Goal: Task Accomplishment & Management: Manage account settings

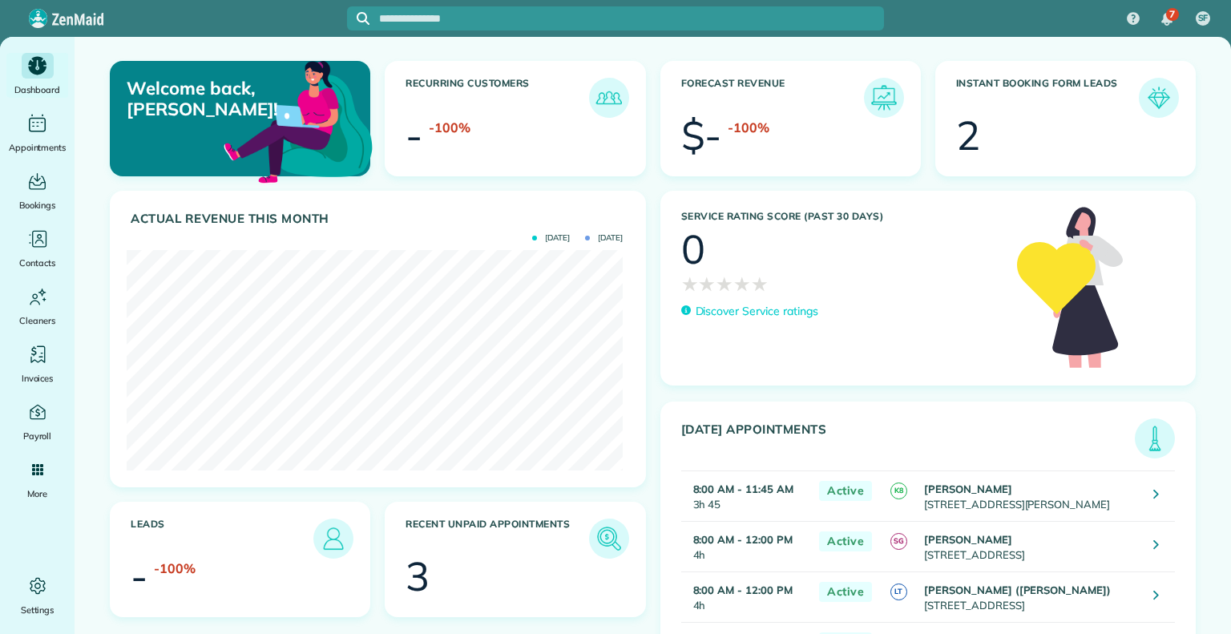
scroll to position [220, 496]
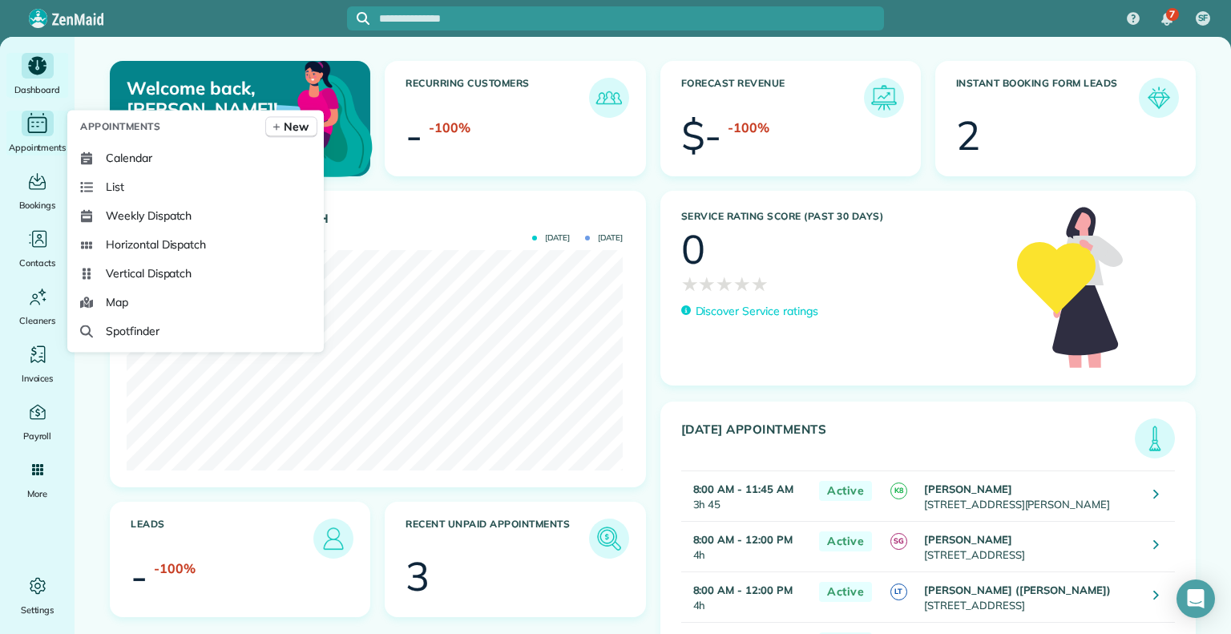
click at [39, 127] on icon "Main" at bounding box center [37, 123] width 25 height 24
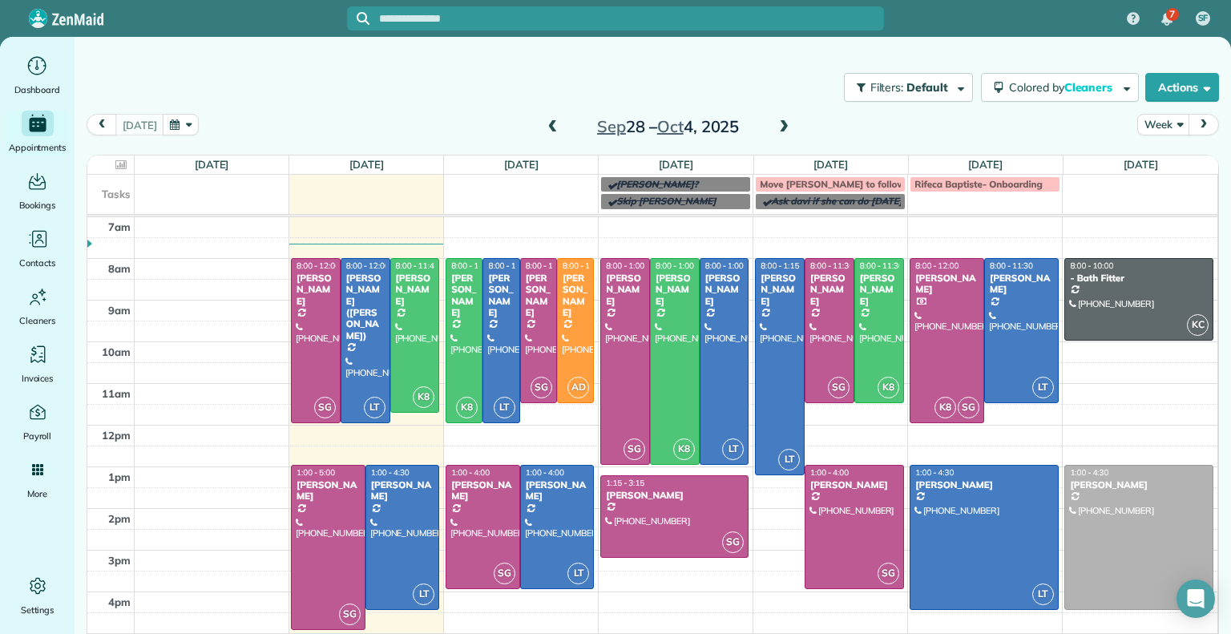
click at [544, 124] on span at bounding box center [553, 127] width 18 height 14
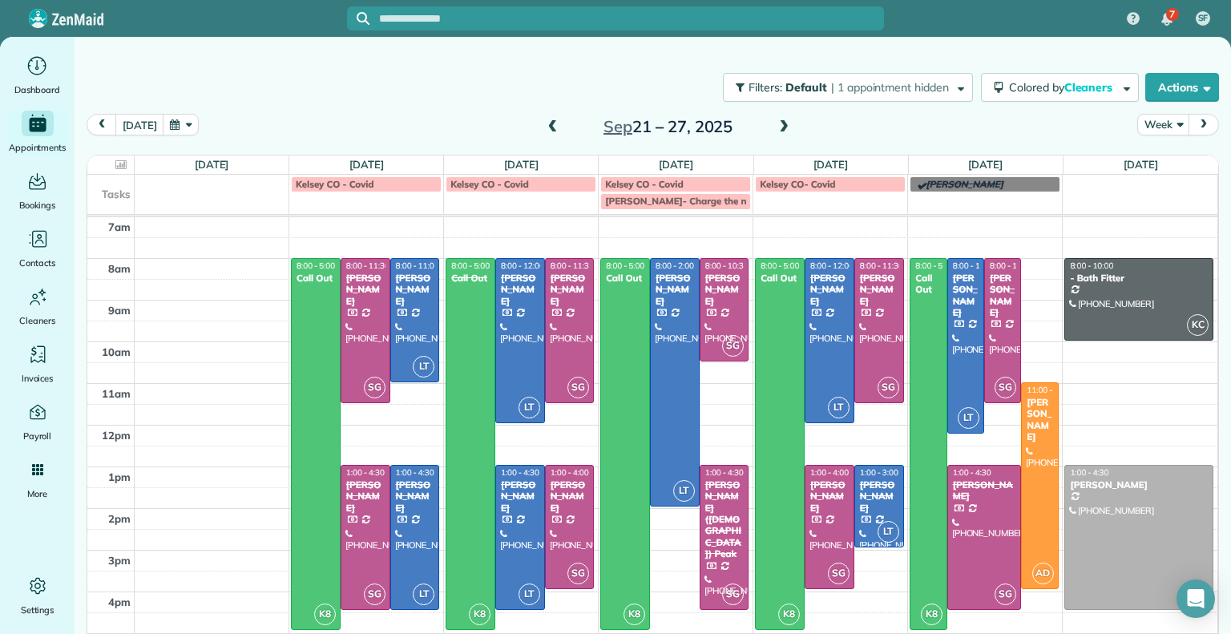
click at [776, 127] on span at bounding box center [784, 127] width 18 height 14
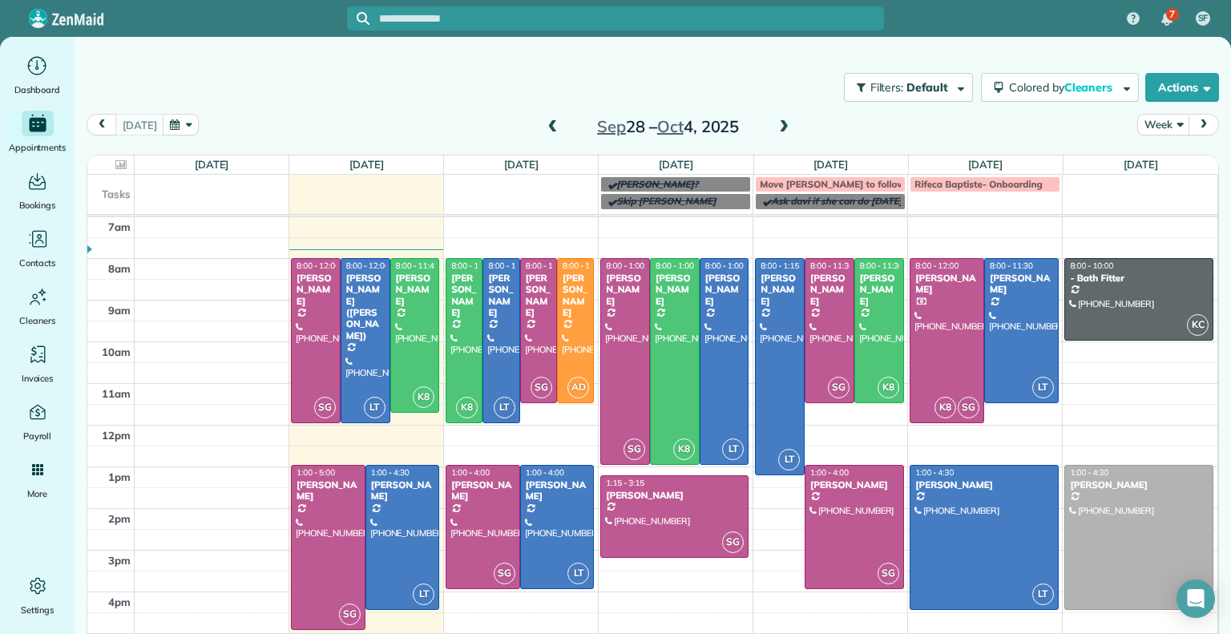
click at [549, 119] on span at bounding box center [553, 127] width 18 height 24
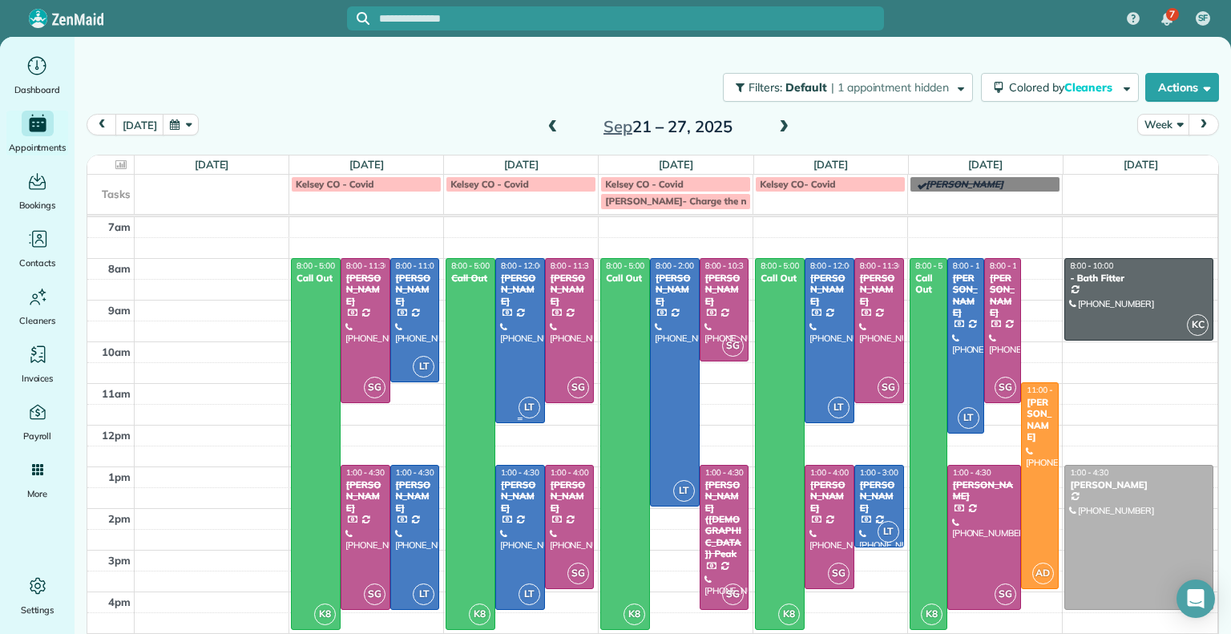
click at [514, 330] on div at bounding box center [520, 341] width 48 height 164
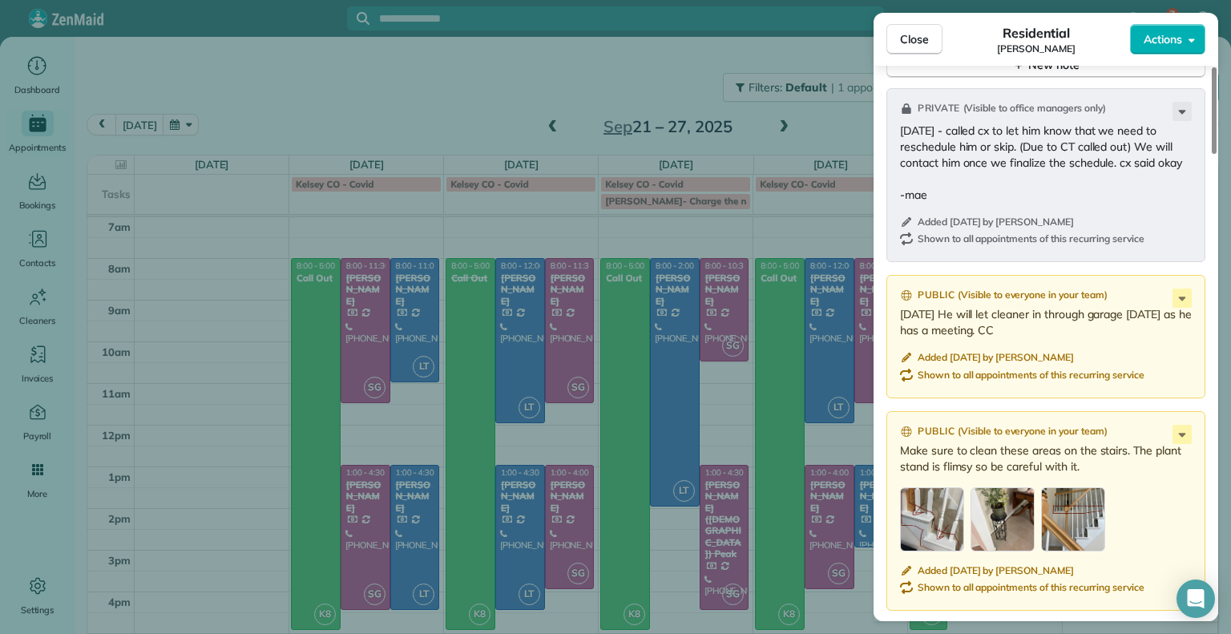
scroll to position [1556, 0]
click at [932, 524] on div "button" at bounding box center [932, 519] width 64 height 64
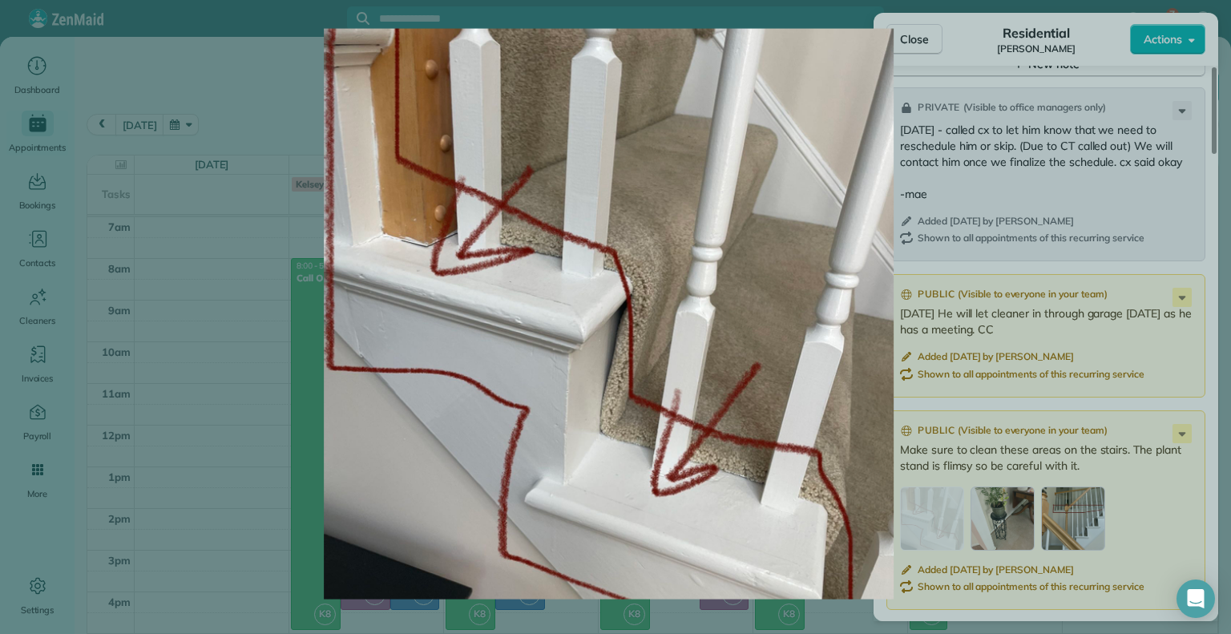
click at [930, 30] on img at bounding box center [609, 314] width 1108 height 571
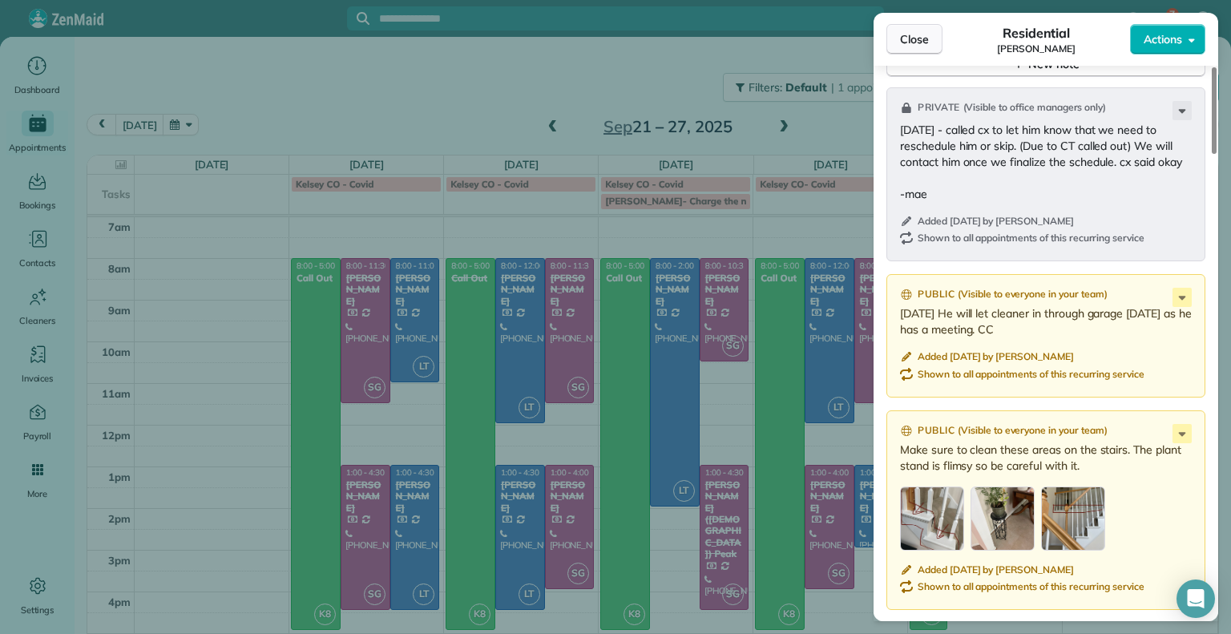
click at [920, 33] on span "Close" at bounding box center [914, 39] width 29 height 16
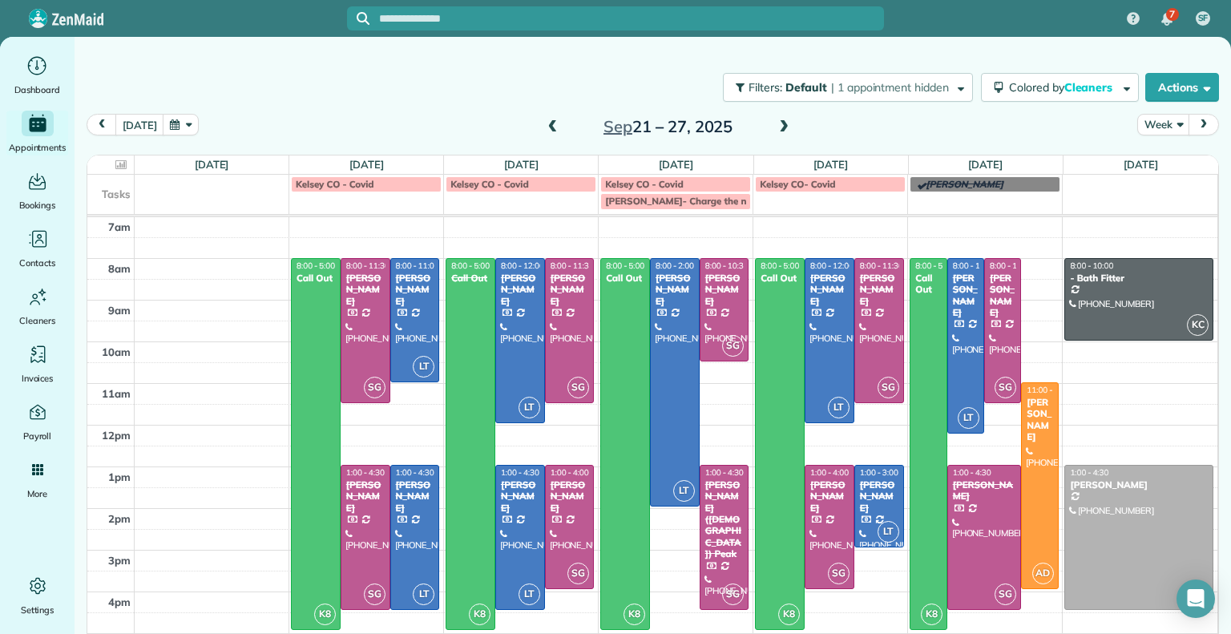
click at [775, 132] on span at bounding box center [784, 127] width 18 height 14
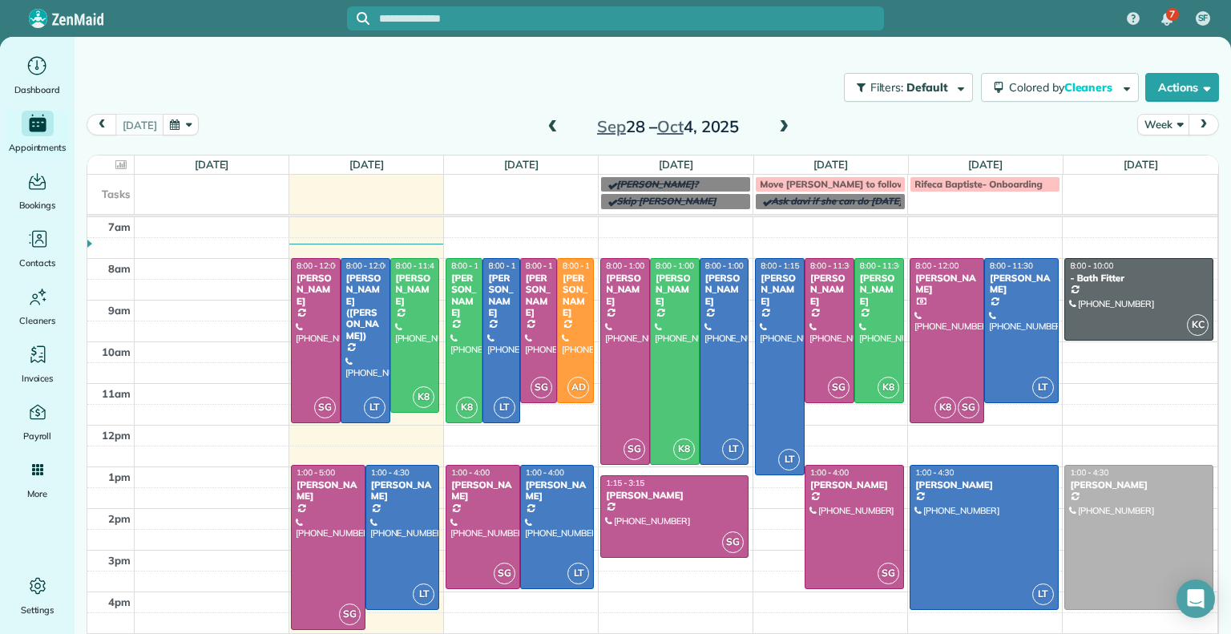
click at [544, 130] on span at bounding box center [553, 127] width 18 height 14
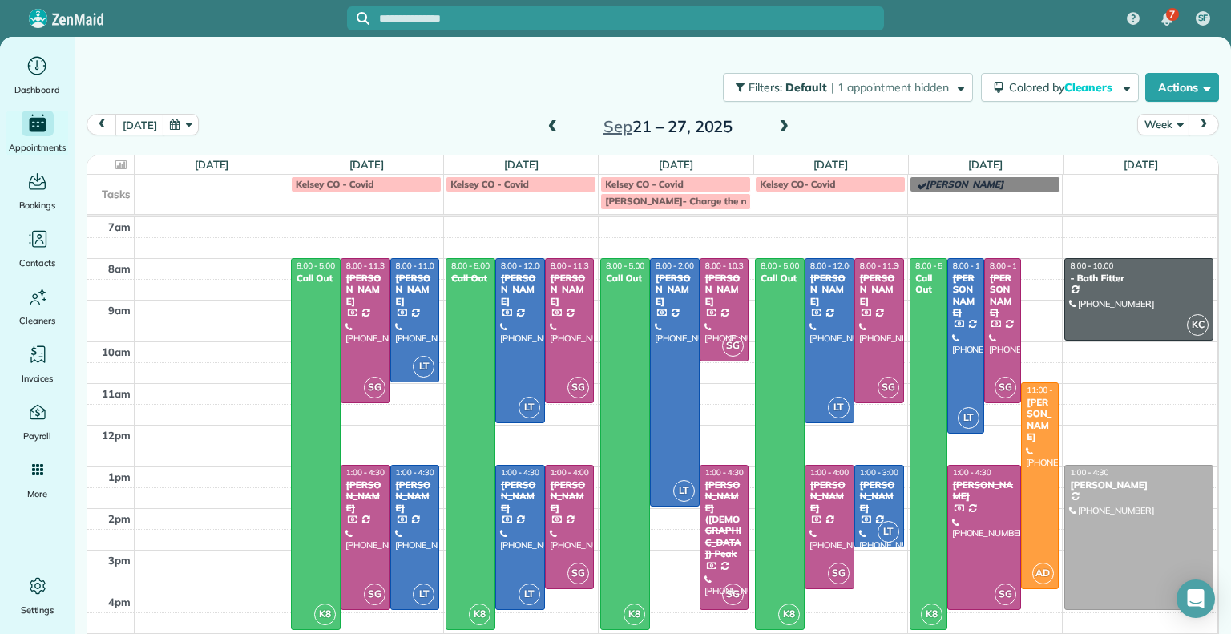
click at [775, 127] on span at bounding box center [784, 127] width 18 height 14
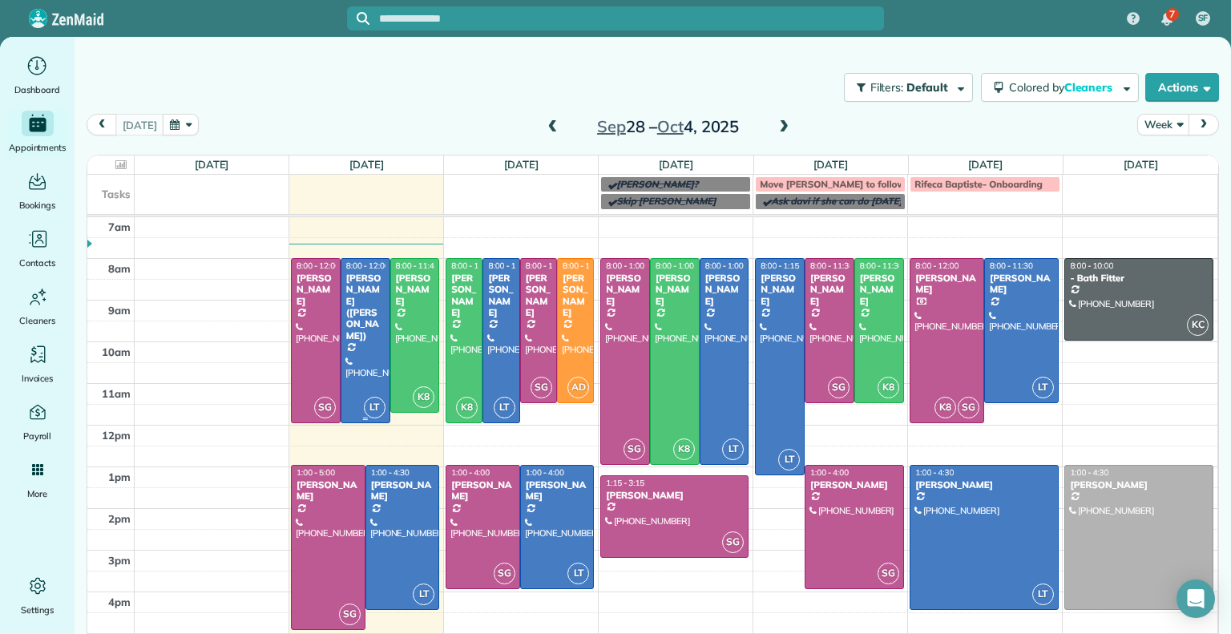
click at [342, 317] on div at bounding box center [366, 341] width 48 height 164
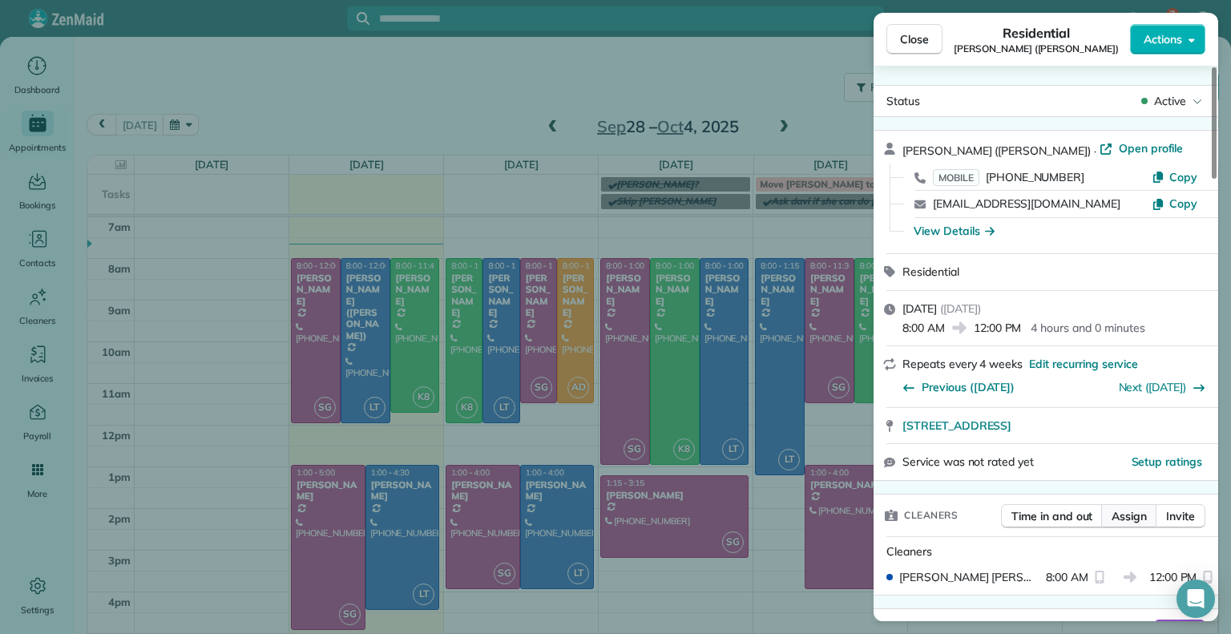
click at [1135, 512] on span "Assign" at bounding box center [1129, 516] width 35 height 16
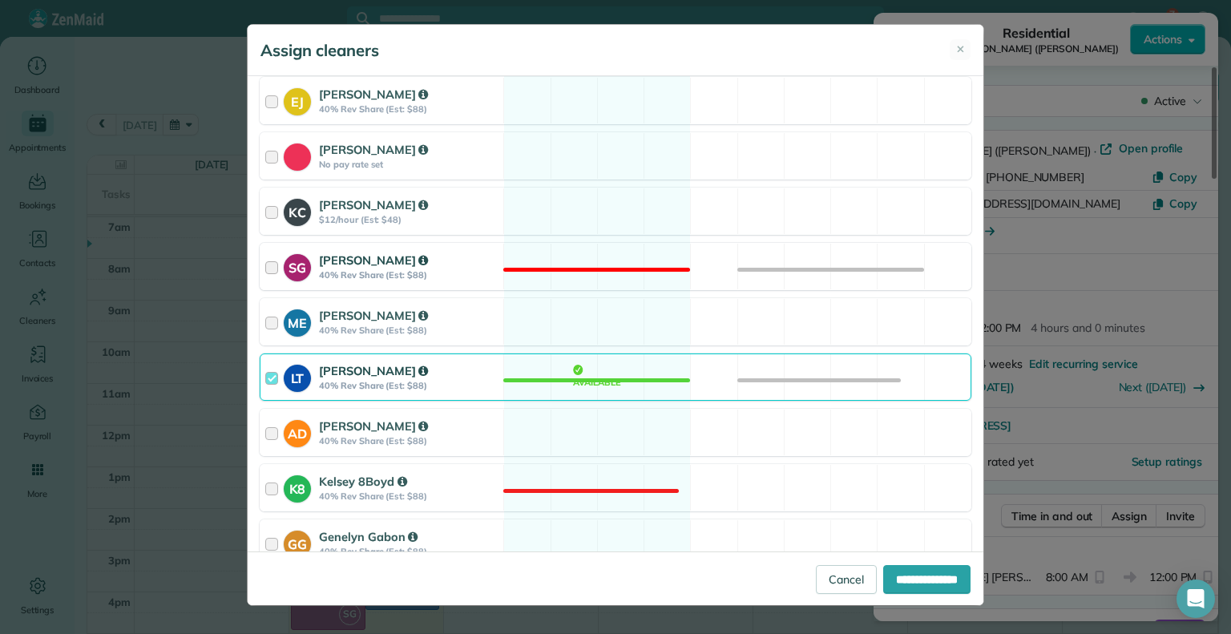
scroll to position [272, 0]
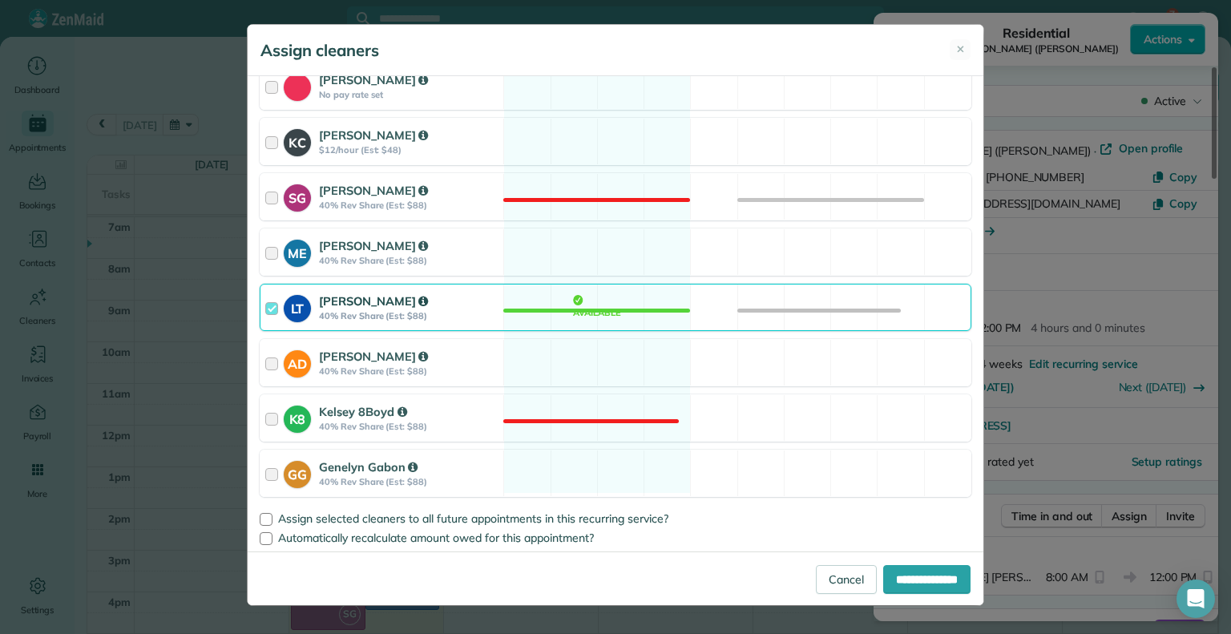
click at [267, 311] on div at bounding box center [274, 308] width 18 height 30
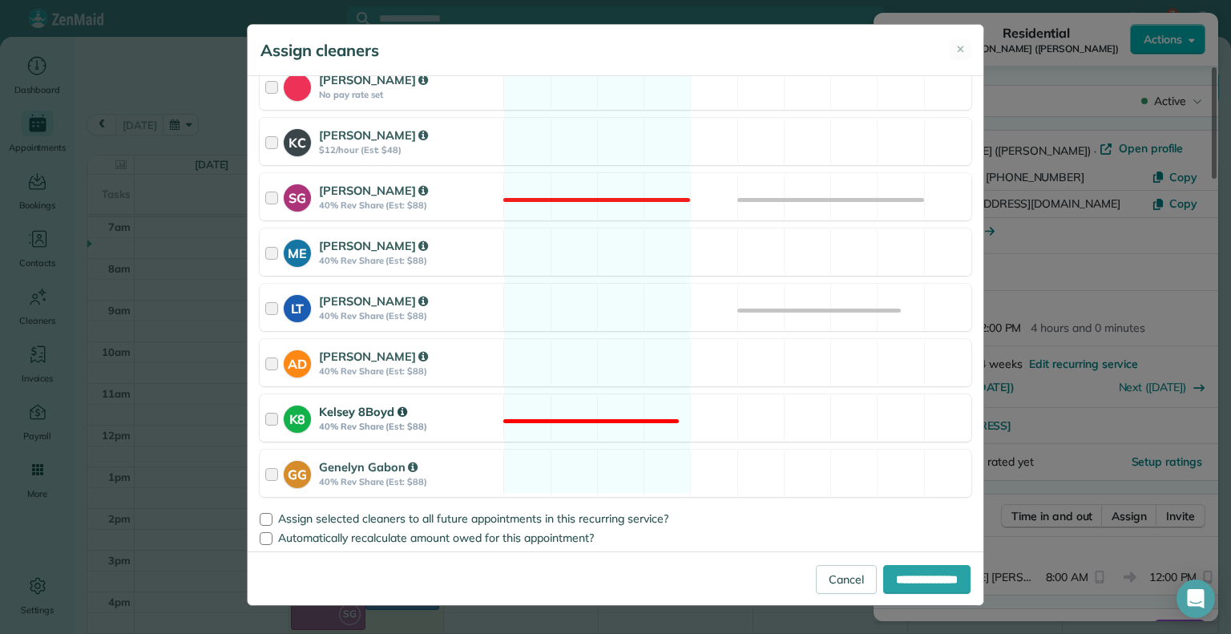
click at [278, 422] on div at bounding box center [274, 418] width 18 height 30
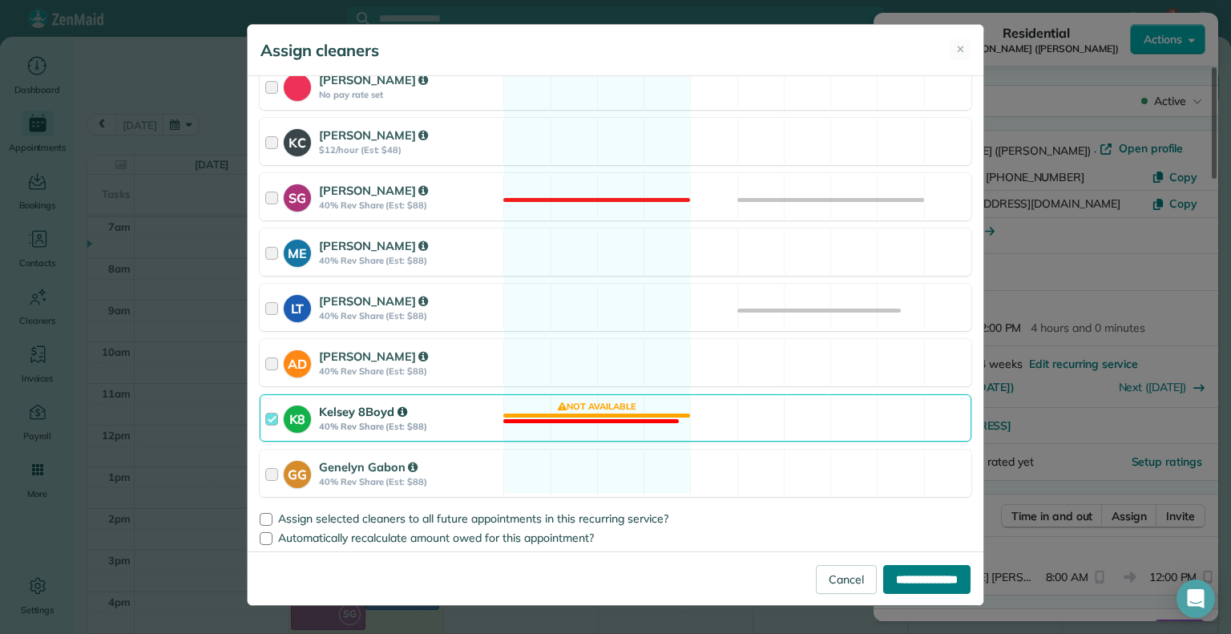
click at [883, 568] on input "**********" at bounding box center [926, 579] width 87 height 29
type input "**********"
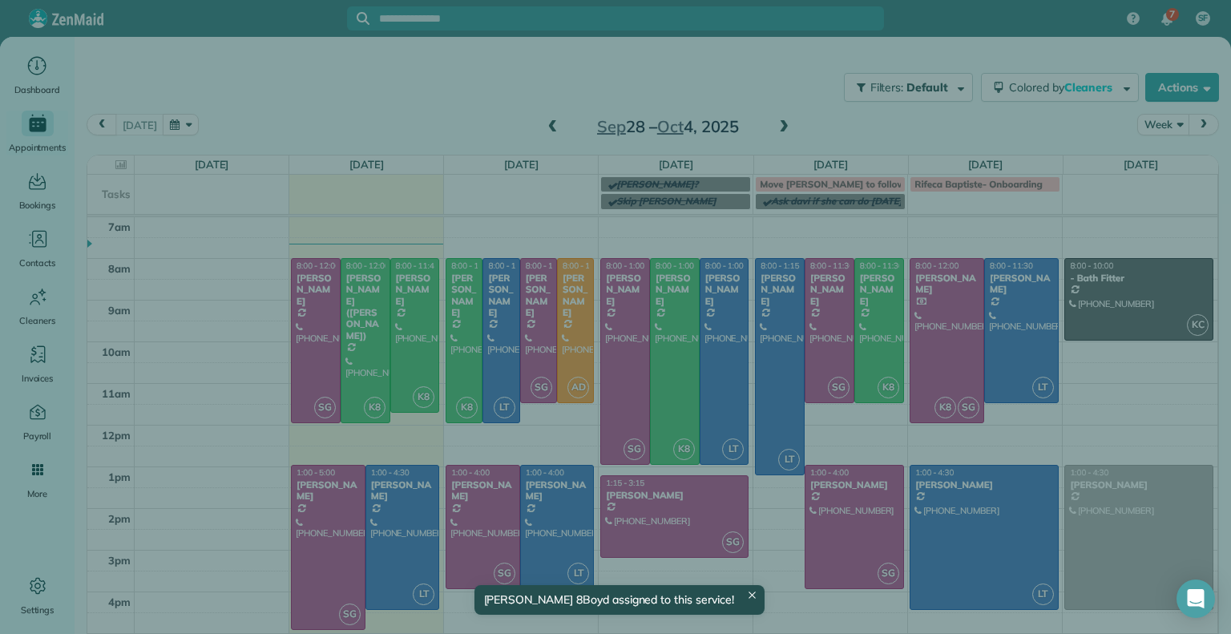
click at [414, 356] on div "Close Residential [PERSON_NAME] ([PERSON_NAME]) Actions Status Active [PERSON_N…" at bounding box center [615, 317] width 1231 height 634
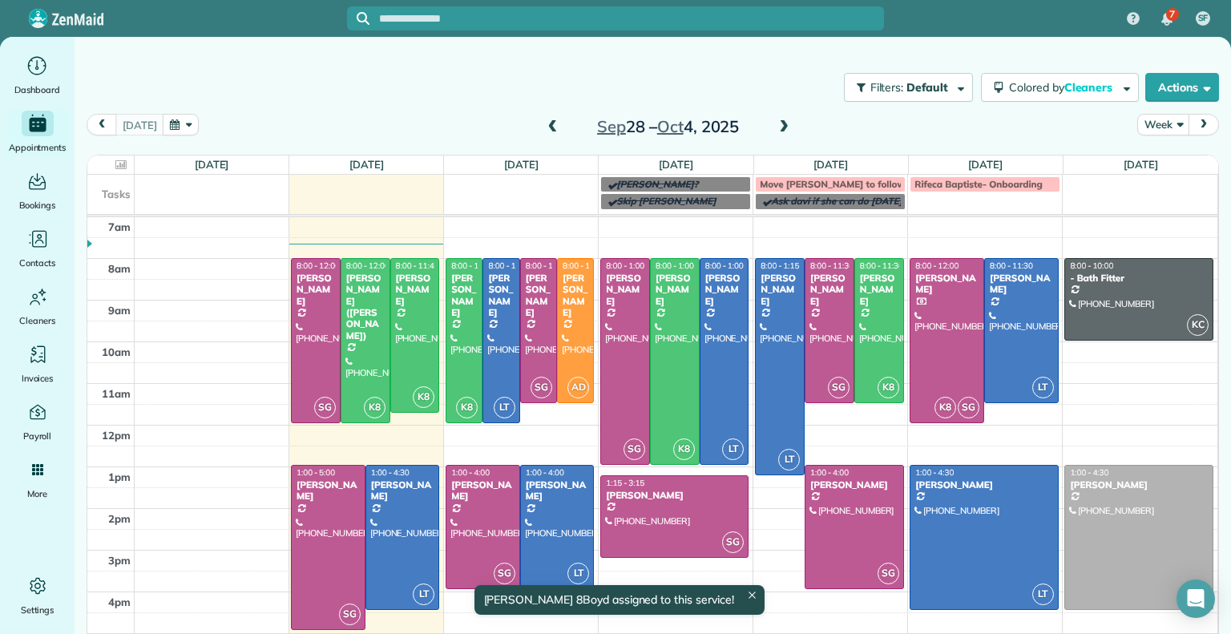
click at [404, 348] on div at bounding box center [415, 336] width 48 height 154
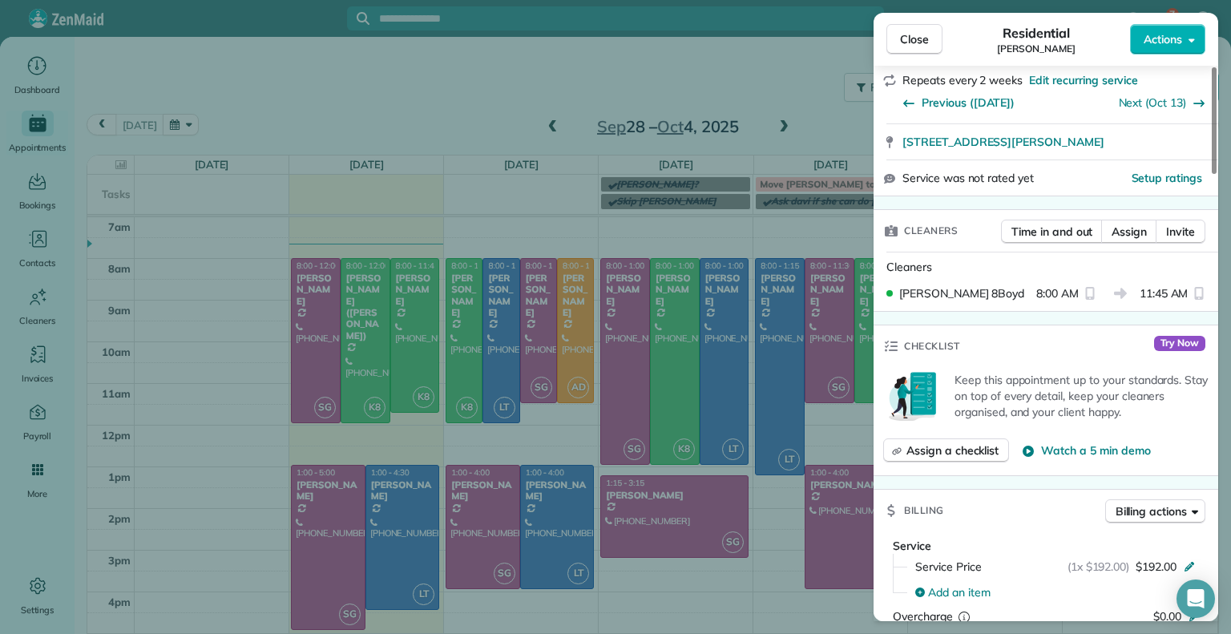
scroll to position [384, 0]
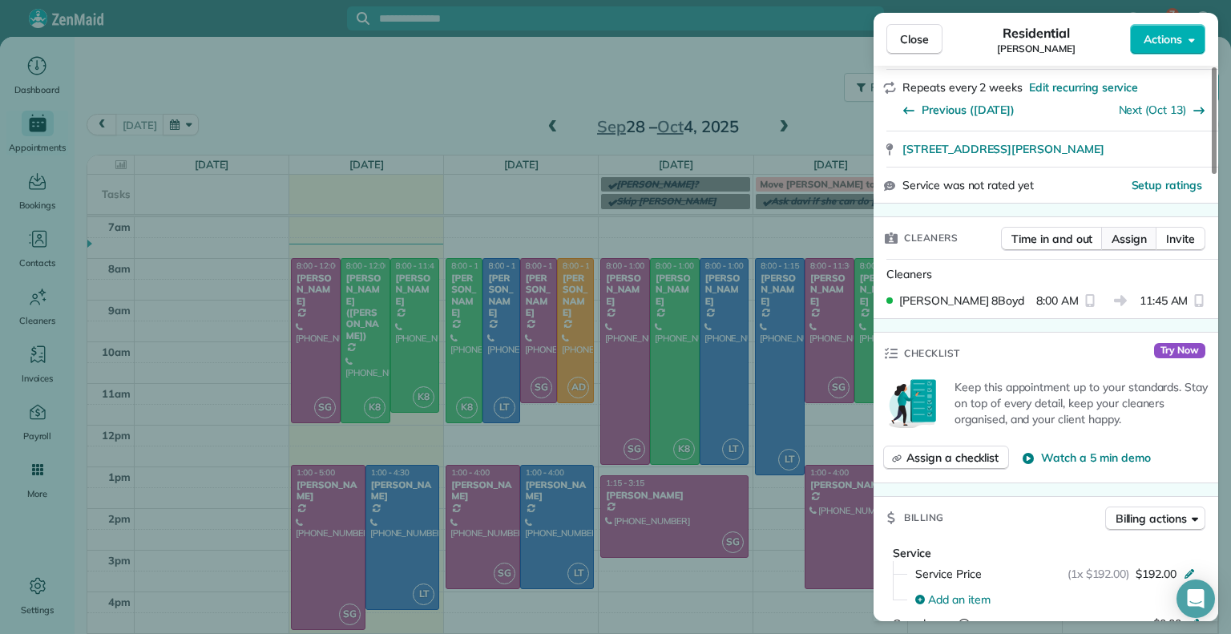
click at [1141, 230] on button "Assign" at bounding box center [1130, 239] width 56 height 24
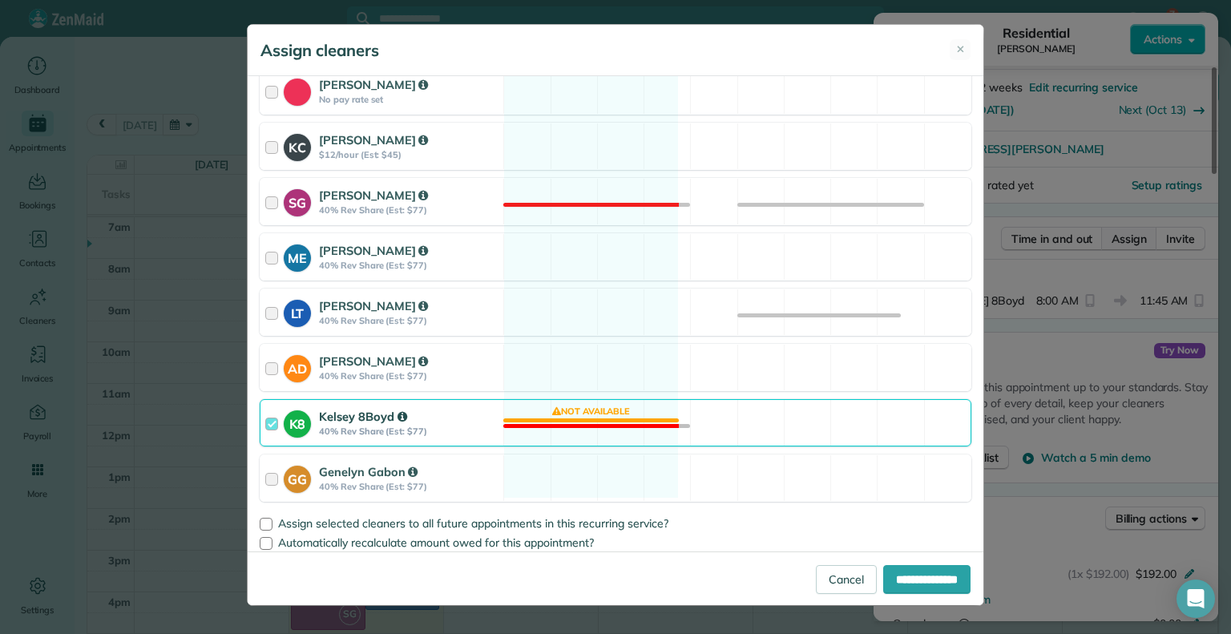
scroll to position [272, 0]
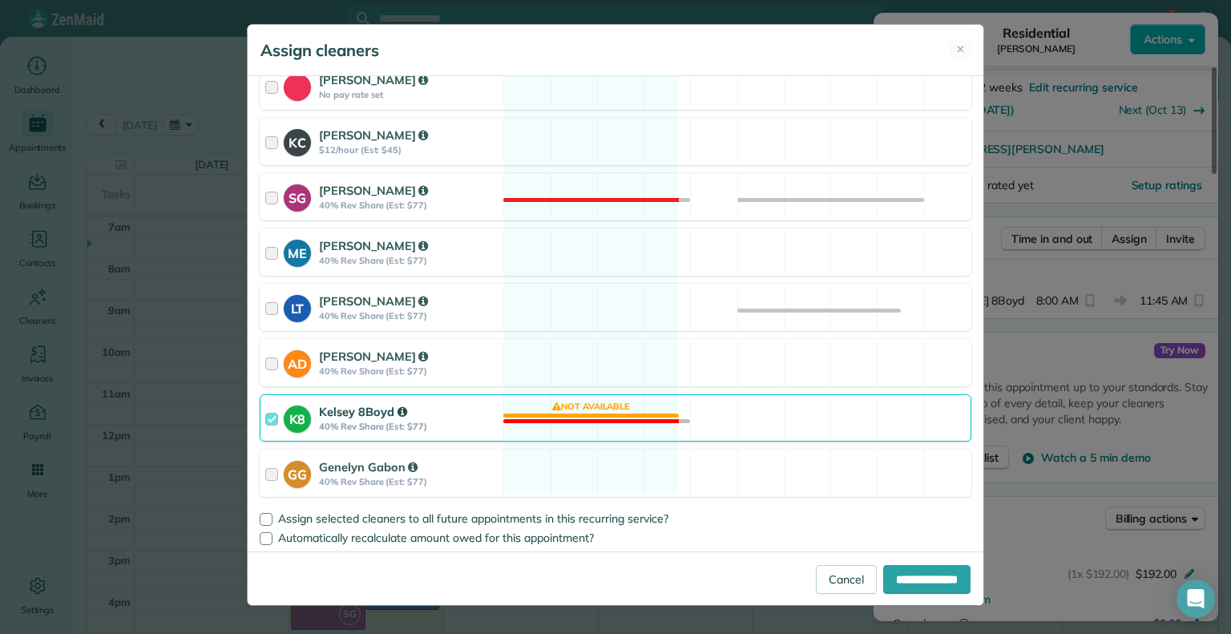
click at [264, 424] on div "K8 Kelsey 8Boyd 40% Rev Share (Est: $77)" at bounding box center [382, 418] width 243 height 46
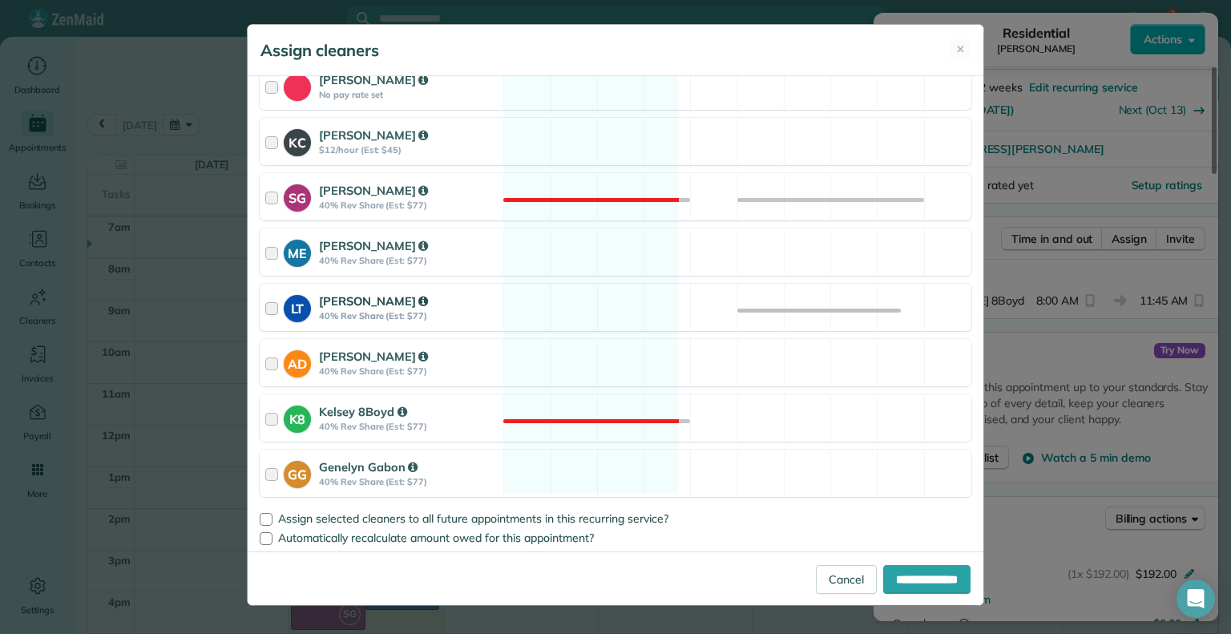
click at [269, 307] on div at bounding box center [274, 308] width 18 height 30
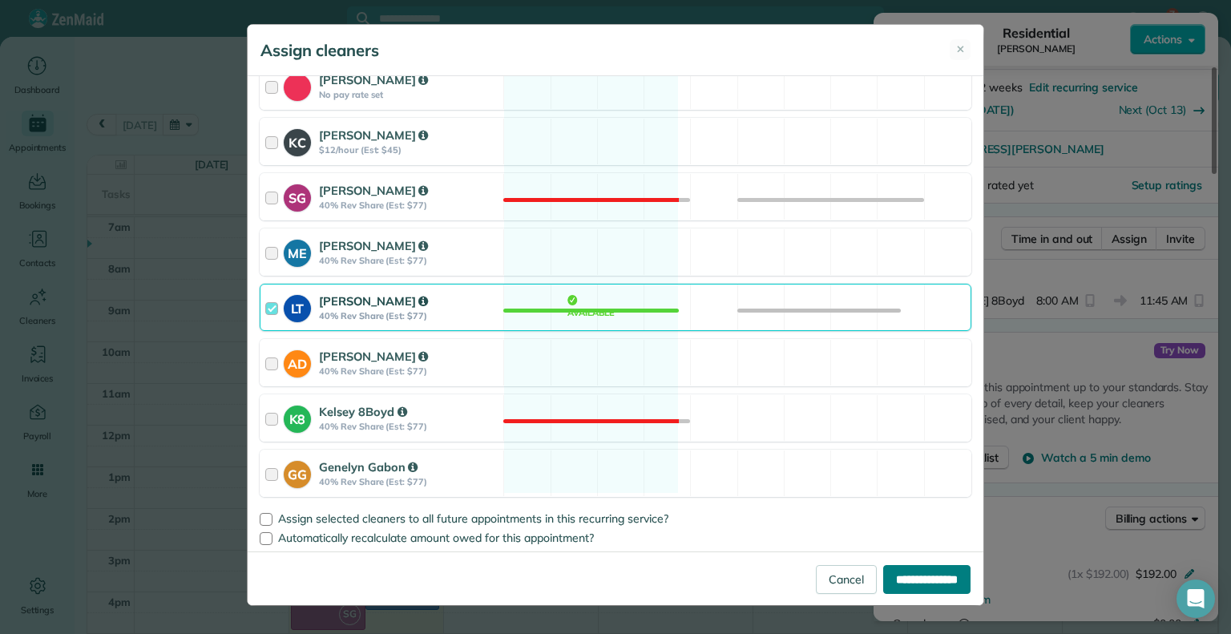
click at [891, 578] on input "**********" at bounding box center [926, 579] width 87 height 29
type input "**********"
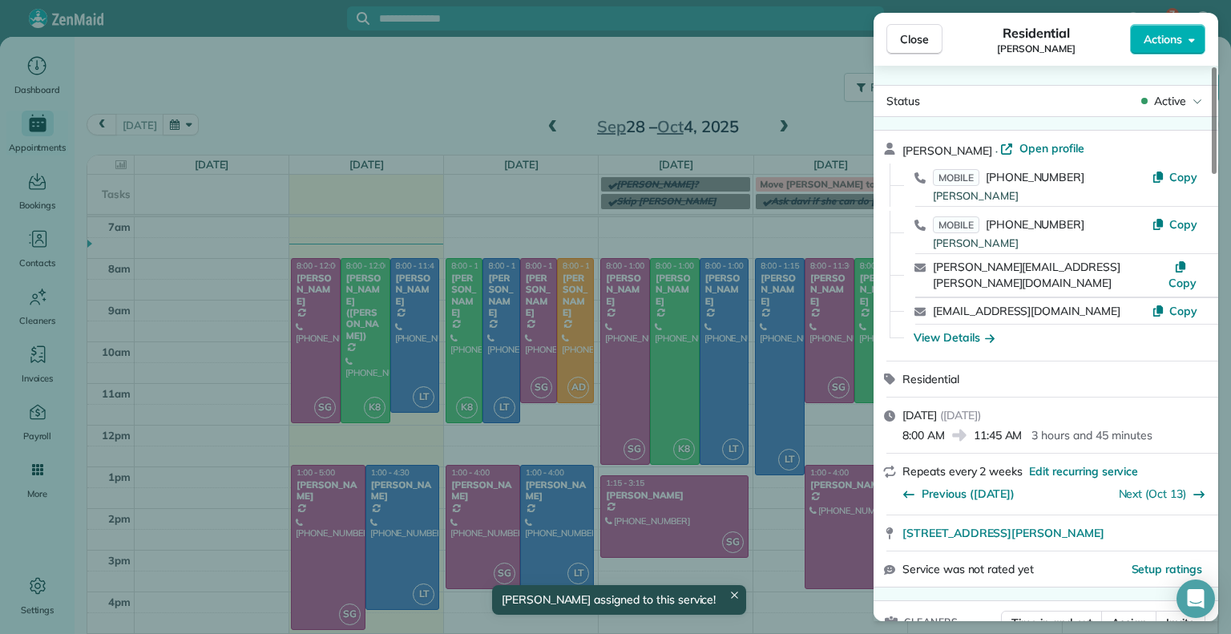
click at [912, 69] on div "Status Active [PERSON_NAME] · Open profile MOBILE [PHONE_NUMBER] [PERSON_NAME] …" at bounding box center [1046, 344] width 345 height 556
click at [911, 35] on span "Close" at bounding box center [914, 39] width 29 height 16
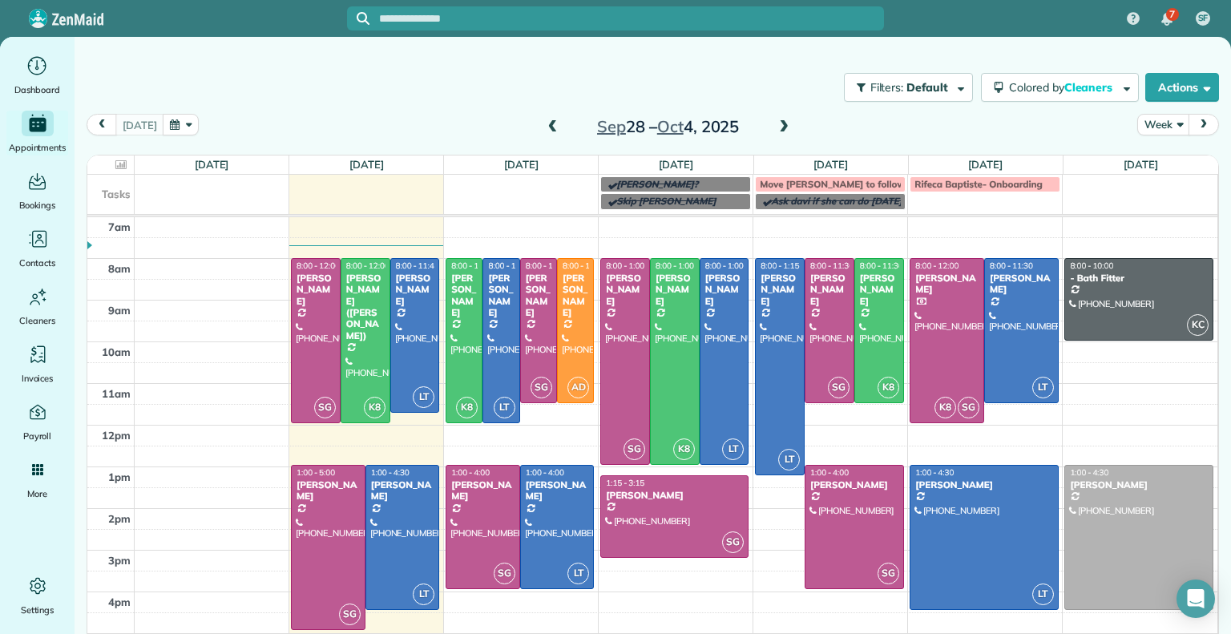
click at [622, 95] on div "Filters: Default | 1 appointment hidden Colored by Cleaners Color by Cleaner Co…" at bounding box center [653, 87] width 1157 height 53
click at [726, 70] on div "Filters: Default | 1 appointment hidden Colored by Cleaners Color by Cleaner Co…" at bounding box center [653, 87] width 1157 height 53
click at [357, 335] on div at bounding box center [366, 341] width 48 height 164
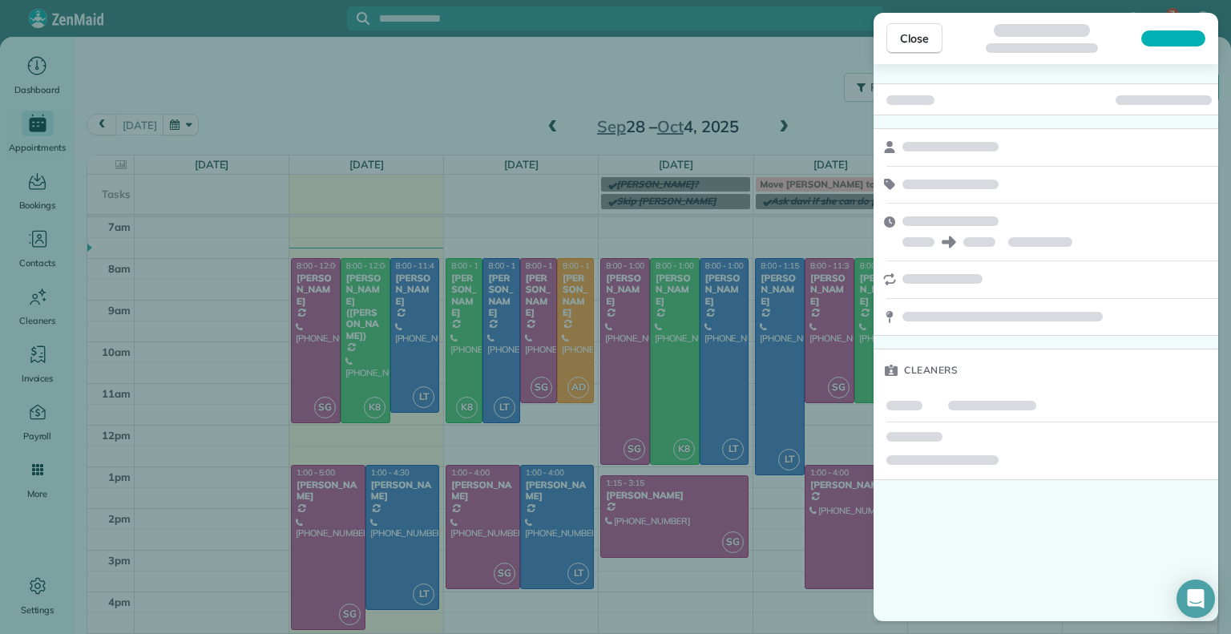
click at [357, 335] on div "Close Cleaners" at bounding box center [615, 317] width 1231 height 634
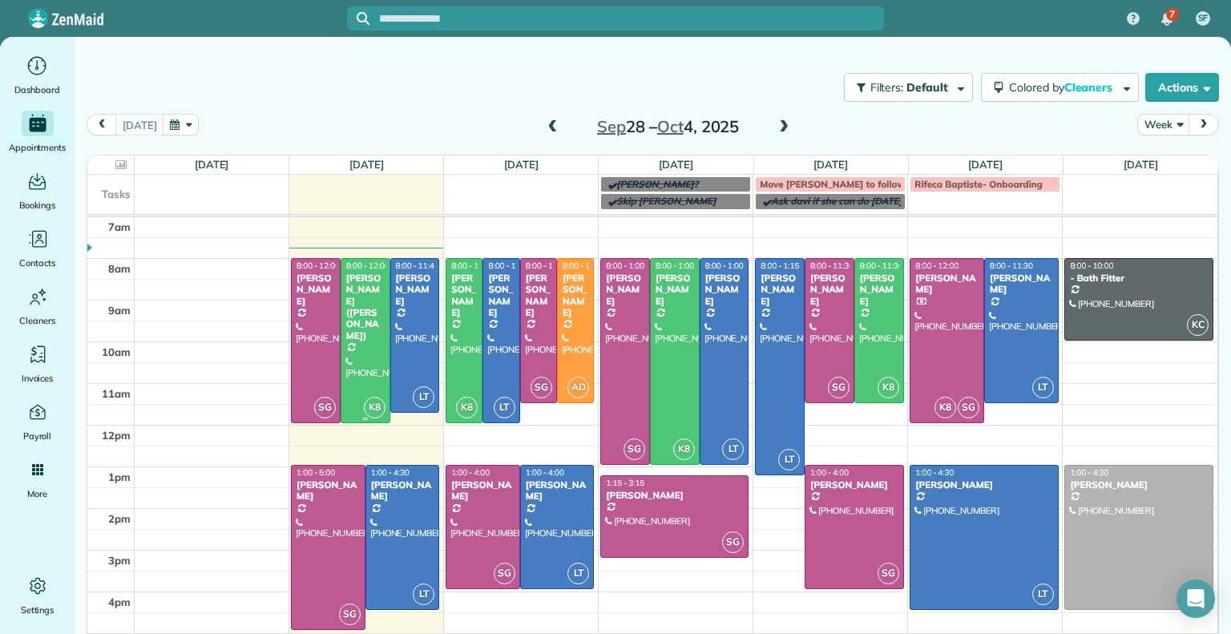
click at [362, 303] on div "[PERSON_NAME] ([PERSON_NAME])" at bounding box center [366, 307] width 40 height 69
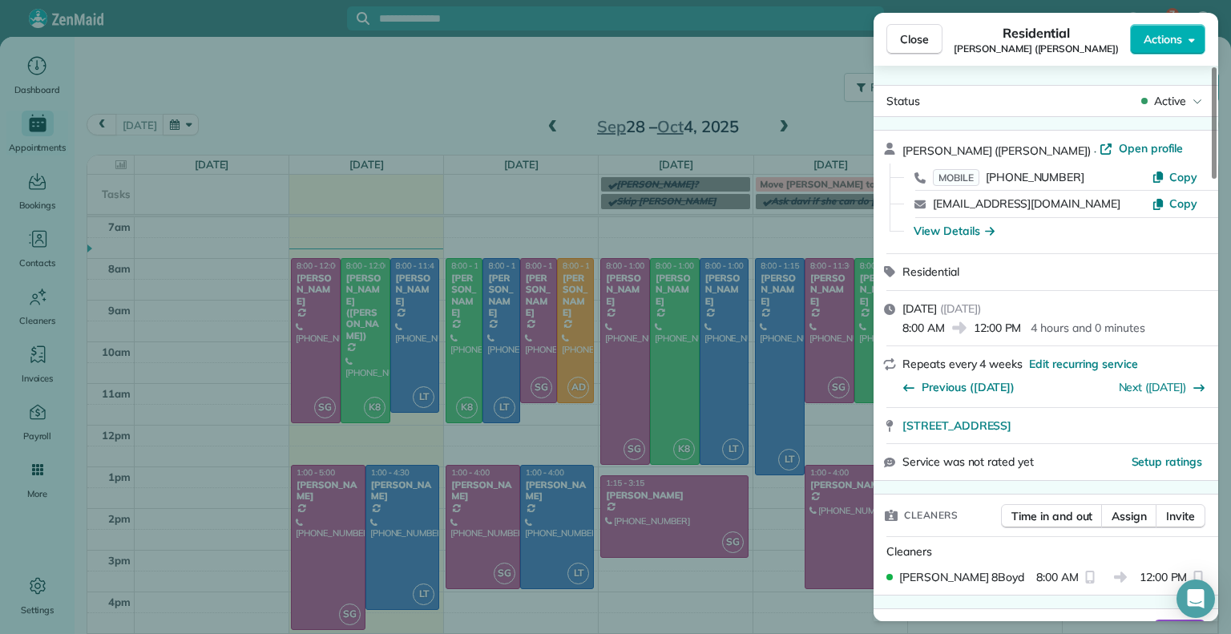
click at [371, 321] on div "Close Residential [PERSON_NAME] ([PERSON_NAME]) Actions Status Active [PERSON_N…" at bounding box center [615, 317] width 1231 height 634
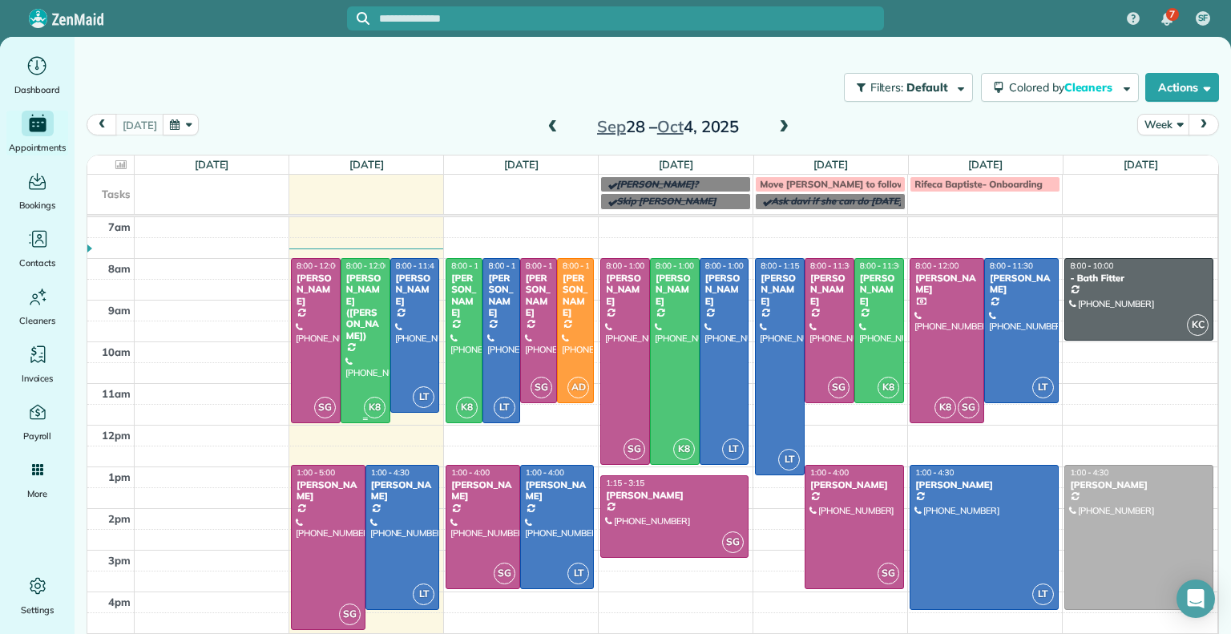
click at [371, 321] on div at bounding box center [366, 341] width 48 height 164
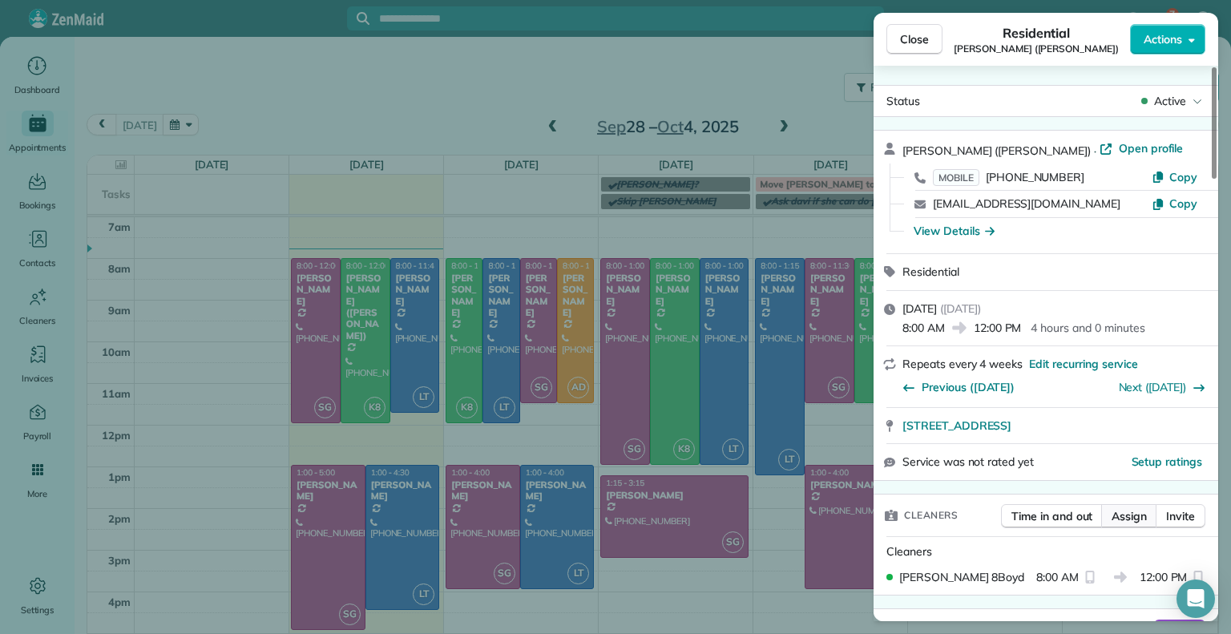
click at [1130, 519] on span "Assign" at bounding box center [1129, 516] width 35 height 16
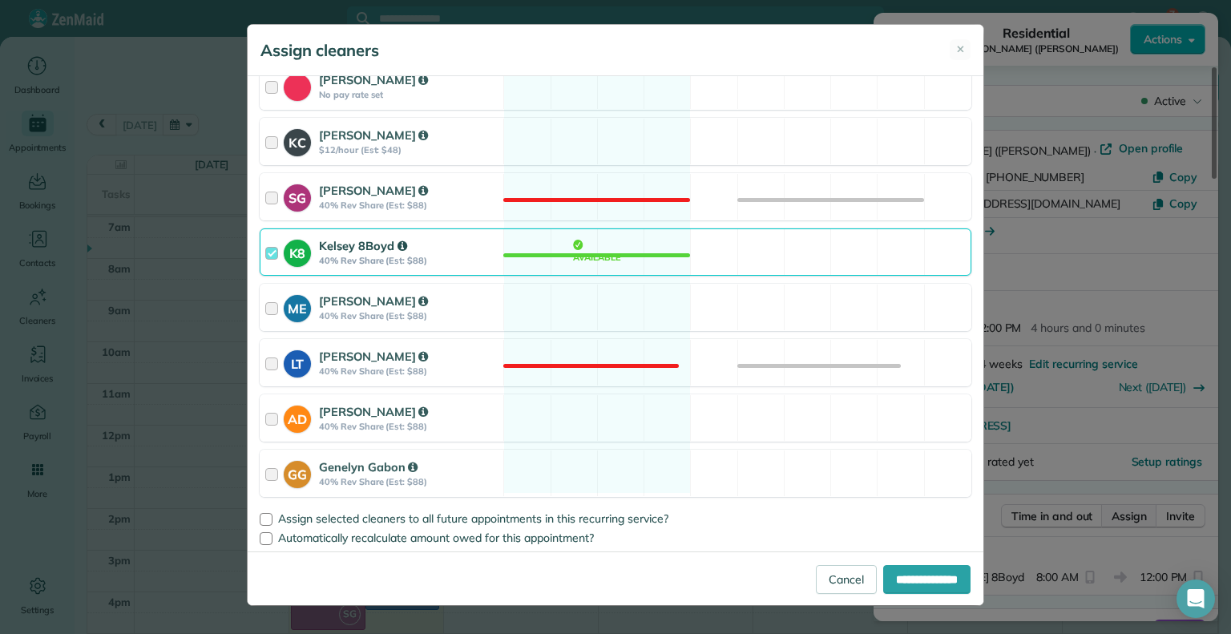
scroll to position [232, 0]
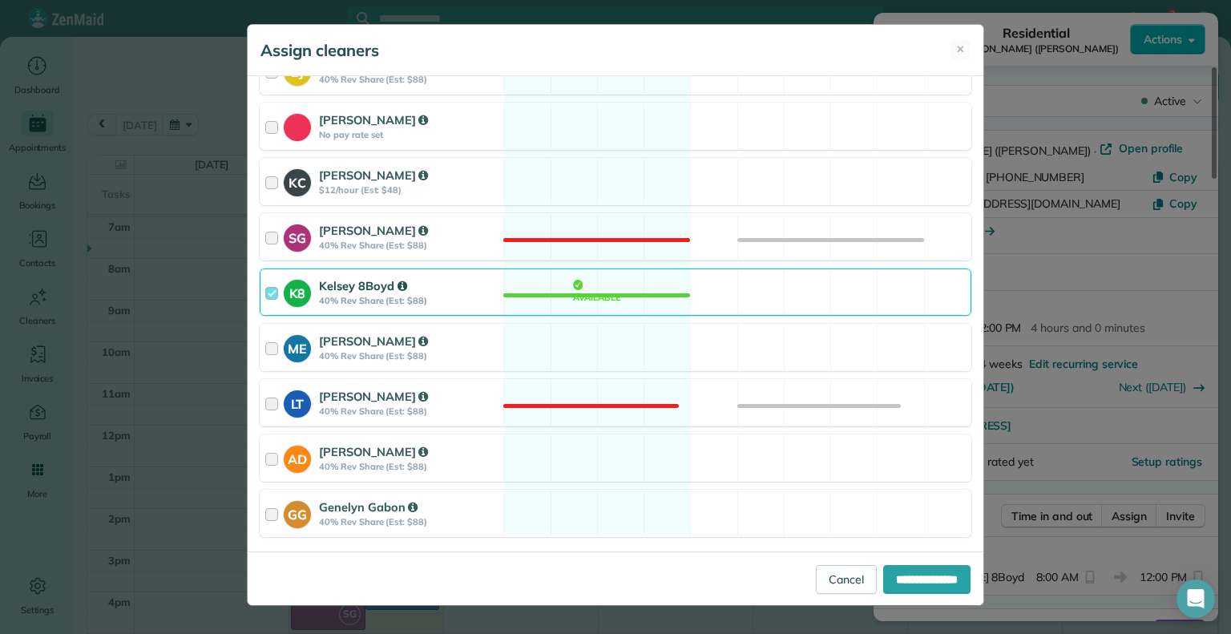
click at [265, 306] on div "K8 Kelsey 8Boyd 40% Rev Share (Est: $88)" at bounding box center [382, 292] width 243 height 46
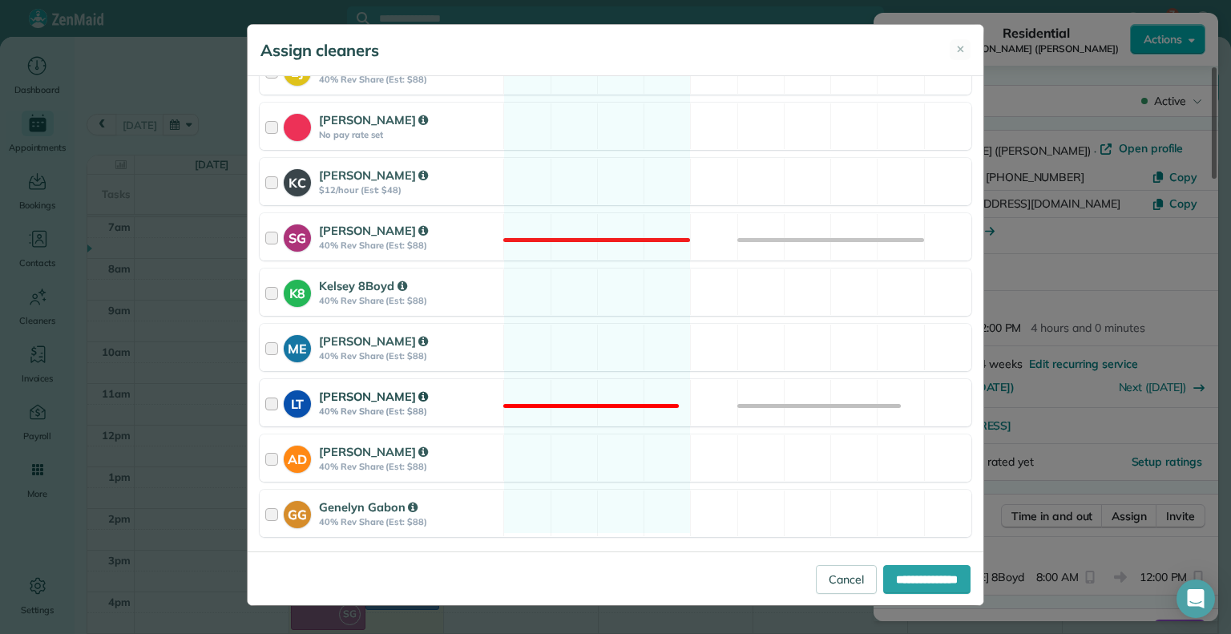
click at [282, 410] on div at bounding box center [274, 403] width 18 height 30
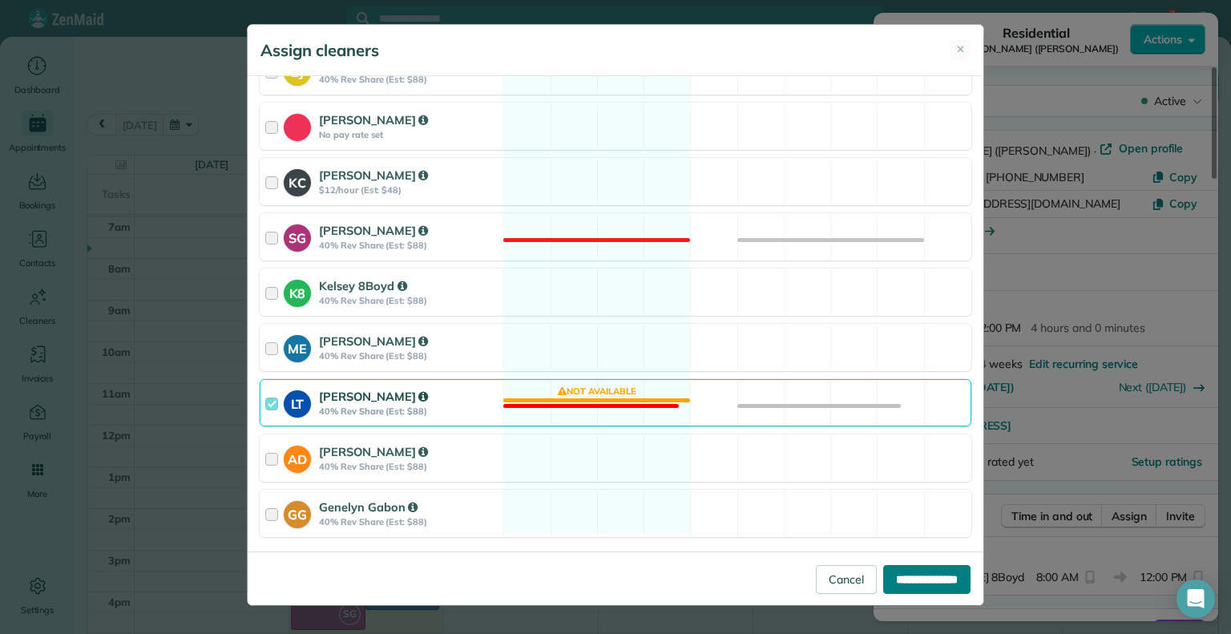
click at [911, 572] on input "**********" at bounding box center [926, 579] width 87 height 29
type input "**********"
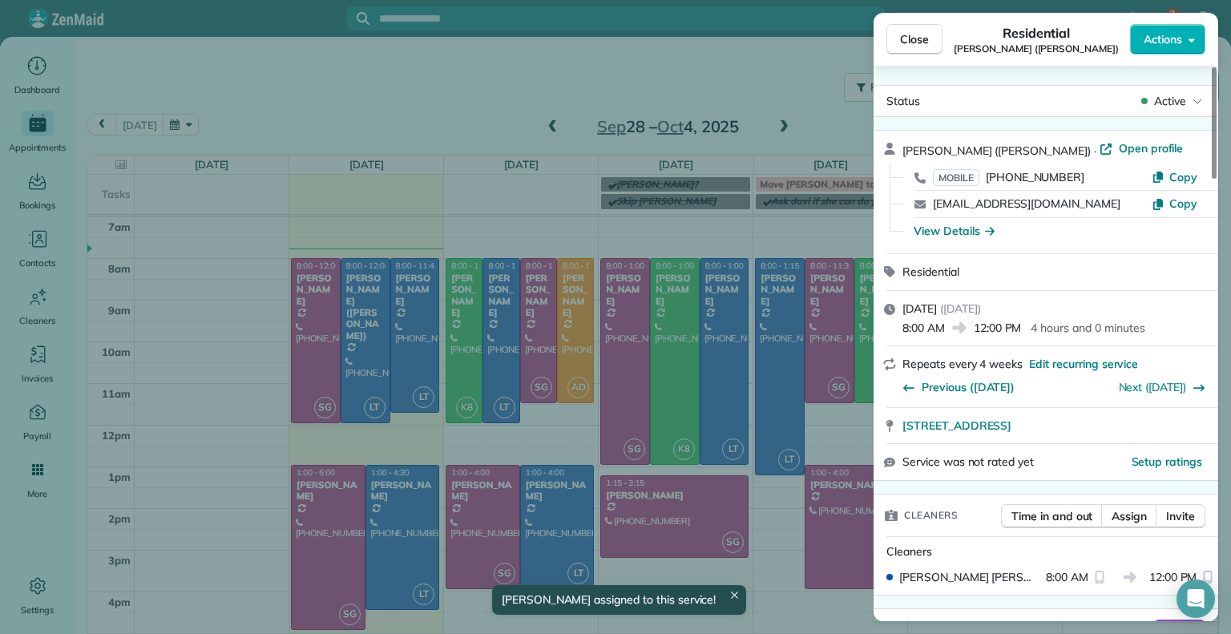
click at [414, 324] on div "Close Residential [PERSON_NAME] ([PERSON_NAME]) Actions Status Active [PERSON_N…" at bounding box center [615, 317] width 1231 height 634
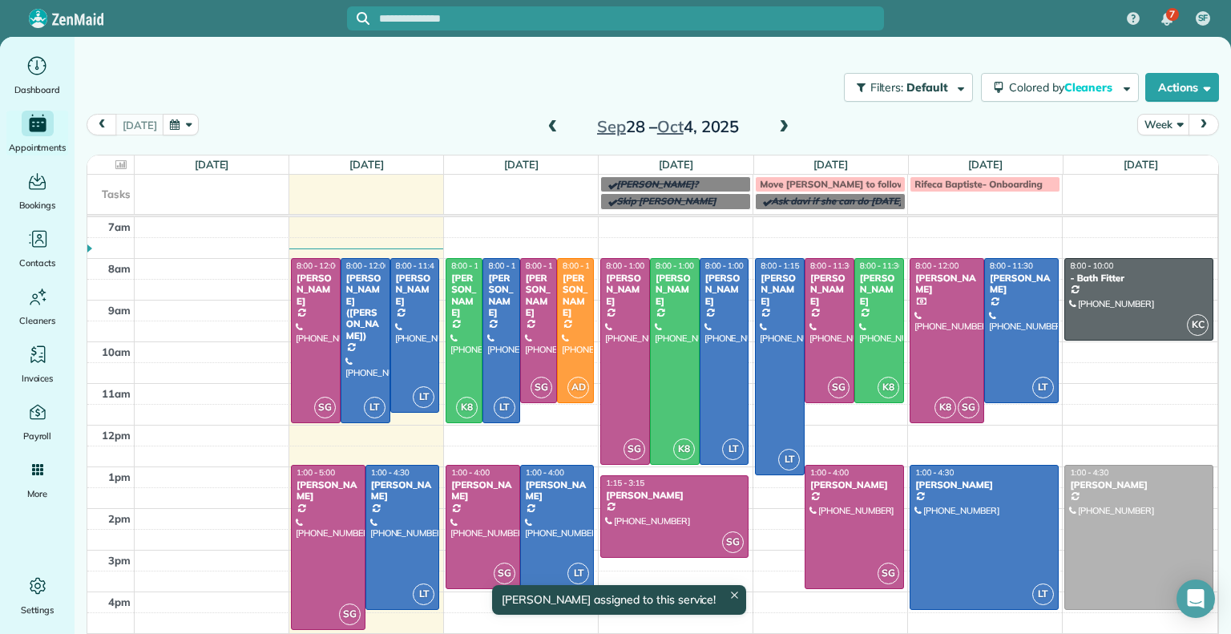
click at [405, 350] on div at bounding box center [415, 336] width 48 height 154
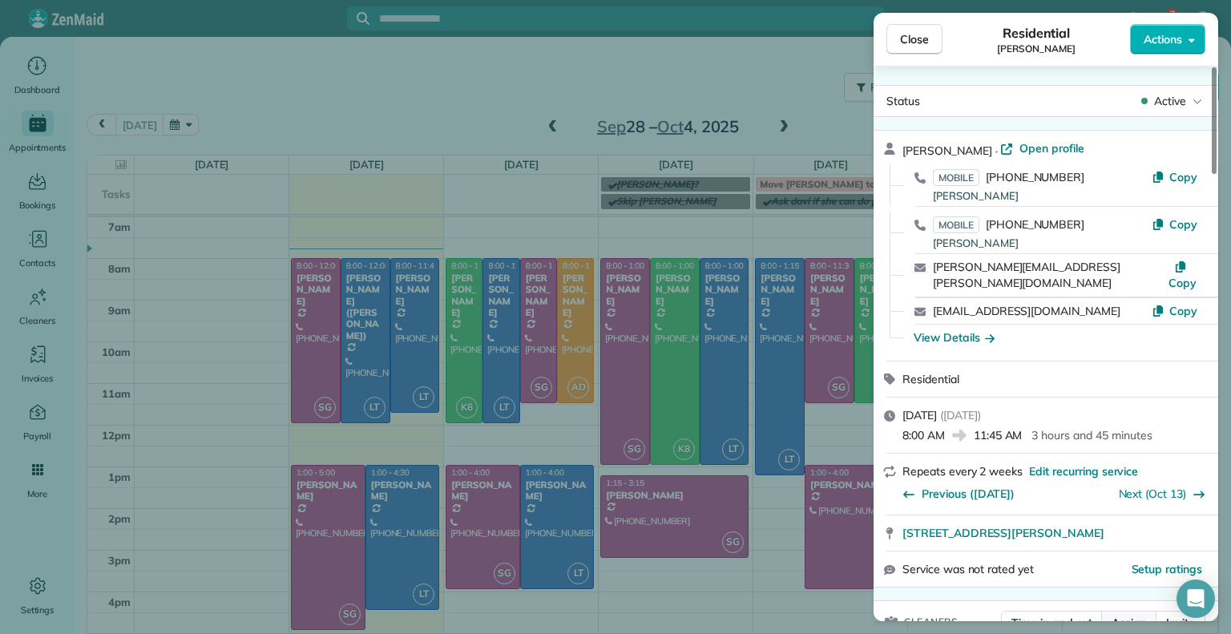
click at [1134, 615] on span "Assign" at bounding box center [1129, 623] width 35 height 16
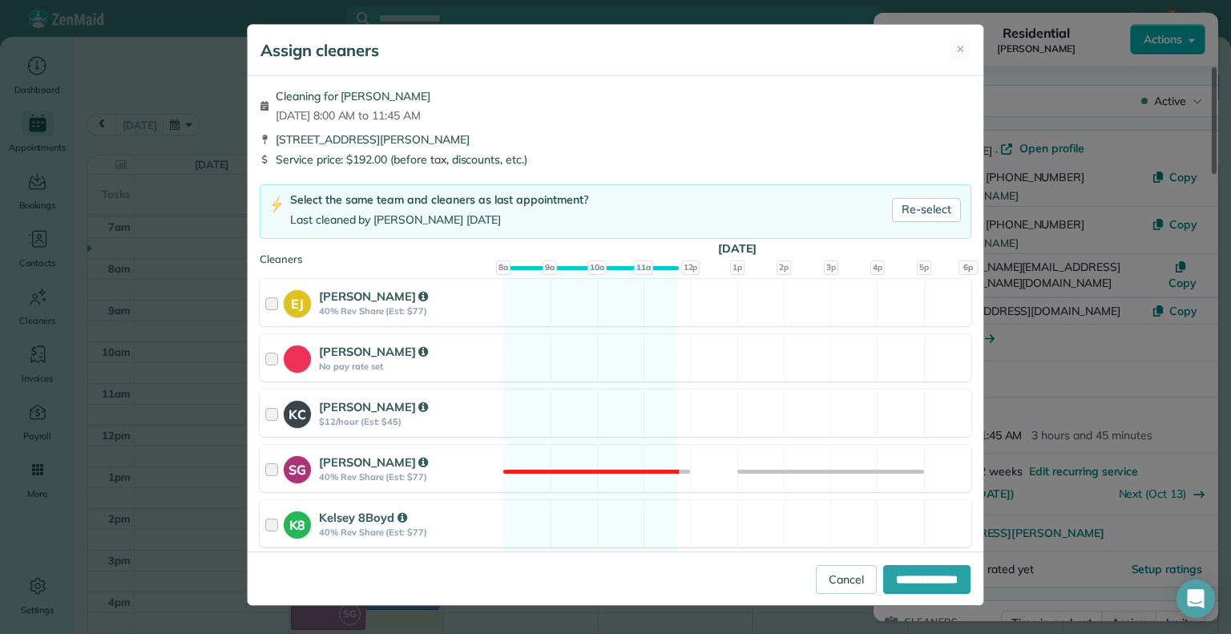
scroll to position [272, 0]
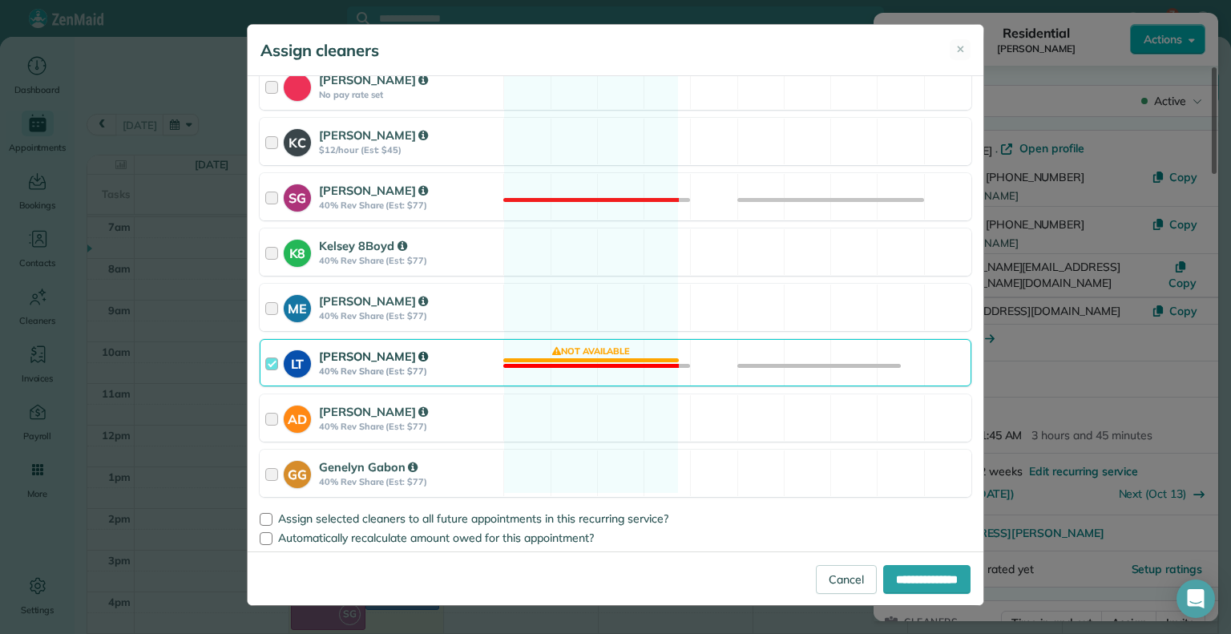
click at [269, 372] on div at bounding box center [274, 363] width 18 height 30
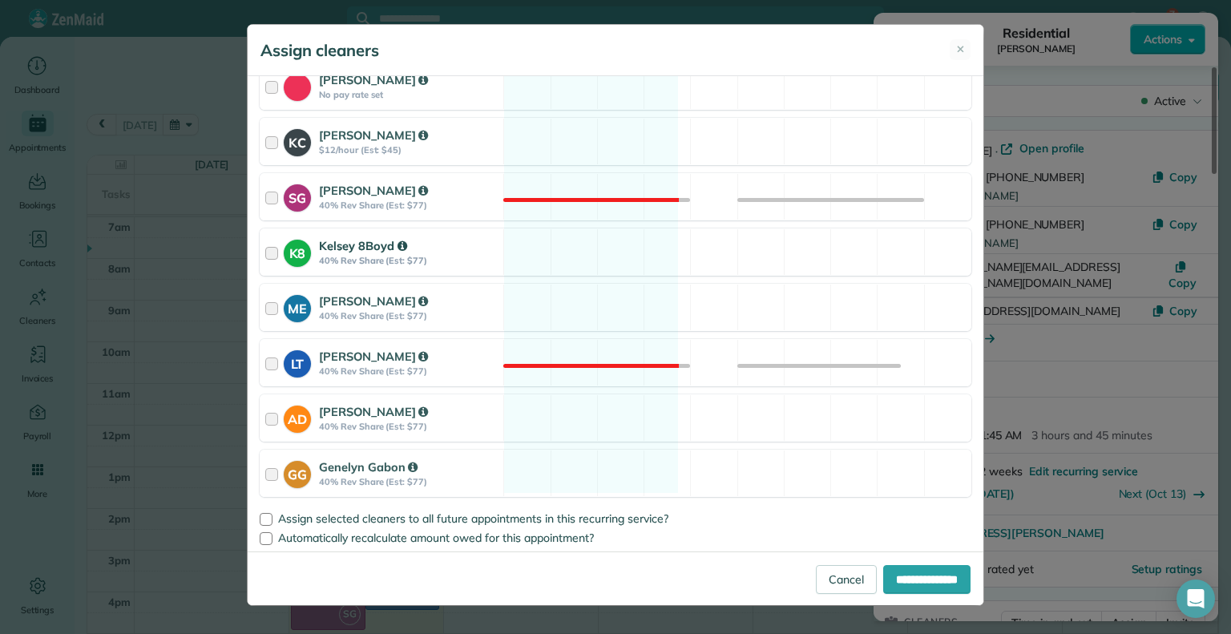
click at [284, 253] on strong "K8" at bounding box center [297, 251] width 27 height 23
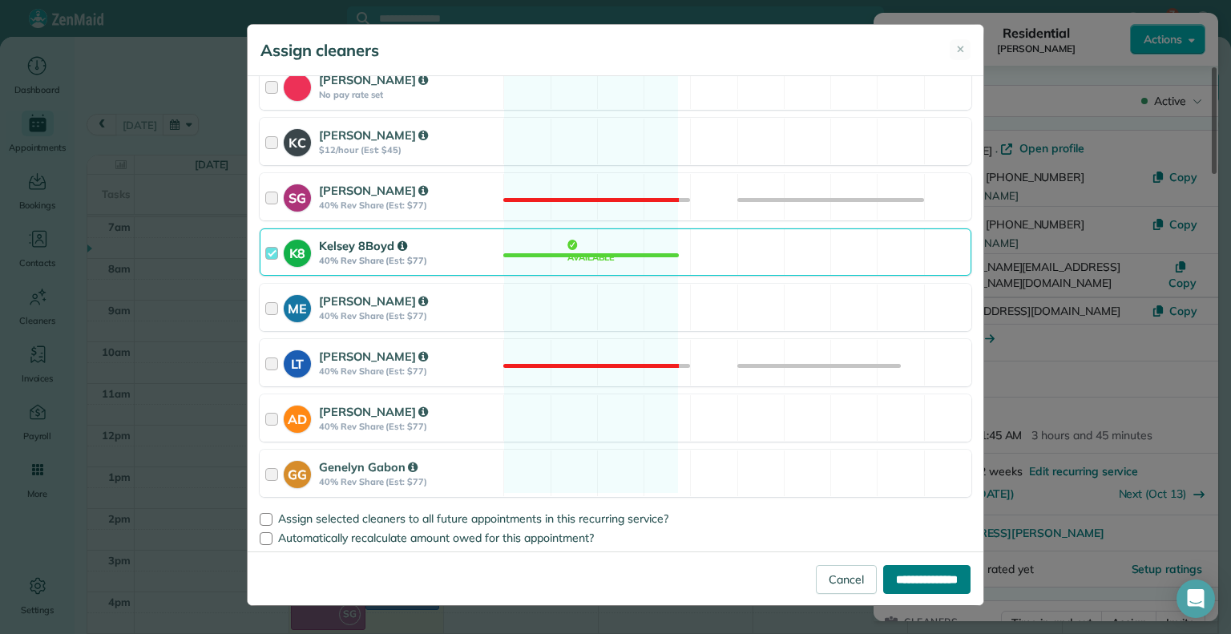
click at [922, 584] on input "**********" at bounding box center [926, 579] width 87 height 29
type input "**********"
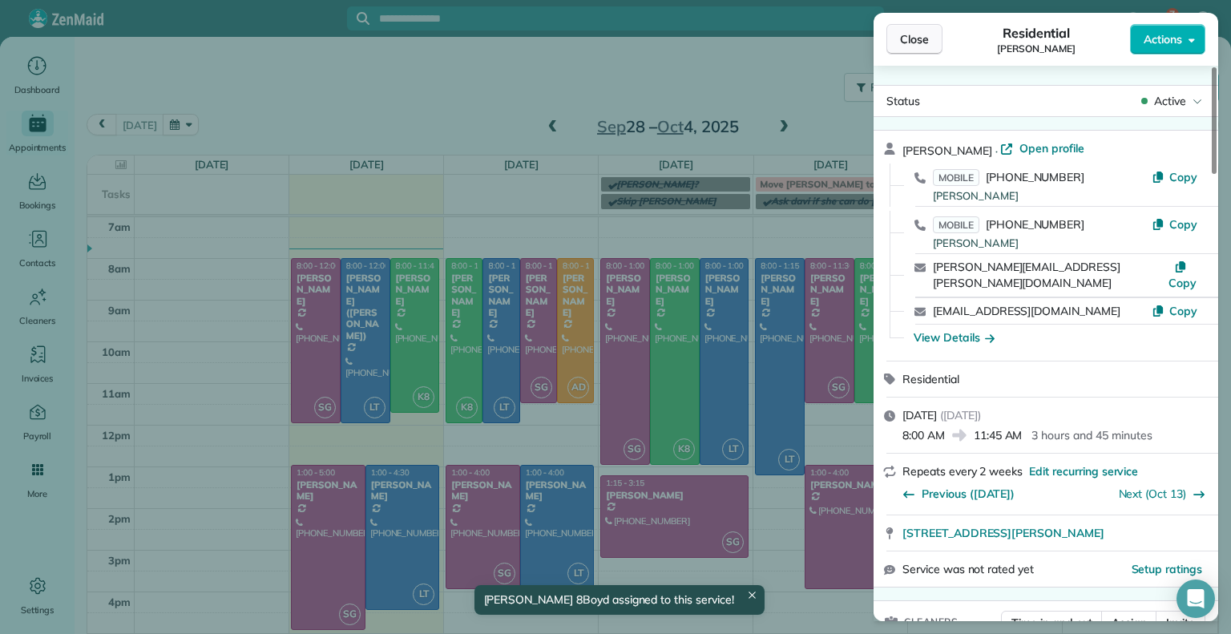
click at [912, 48] on button "Close" at bounding box center [915, 39] width 56 height 30
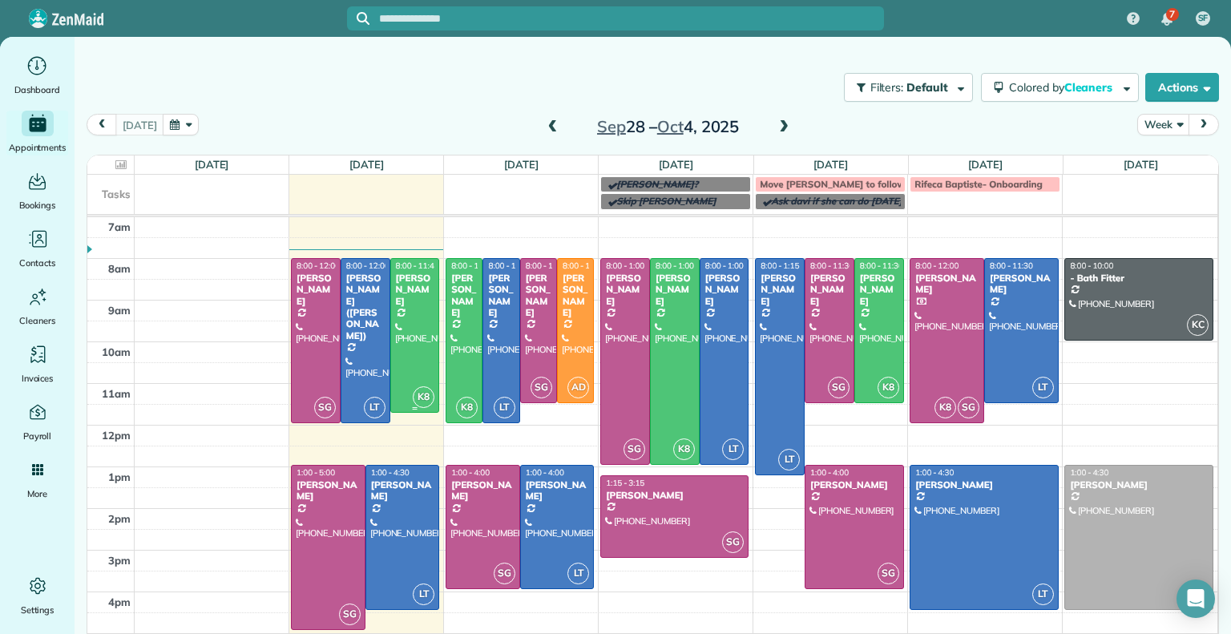
click at [414, 282] on div "[PERSON_NAME]" at bounding box center [415, 290] width 40 height 34
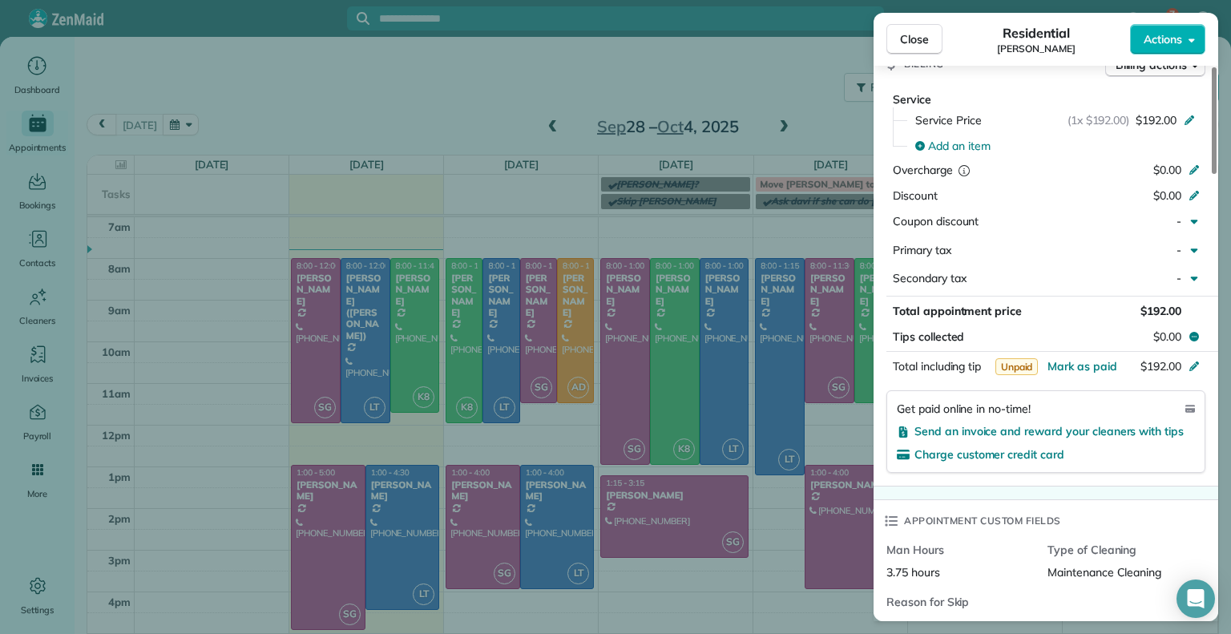
scroll to position [839, 0]
click at [916, 42] on span "Close" at bounding box center [914, 39] width 29 height 16
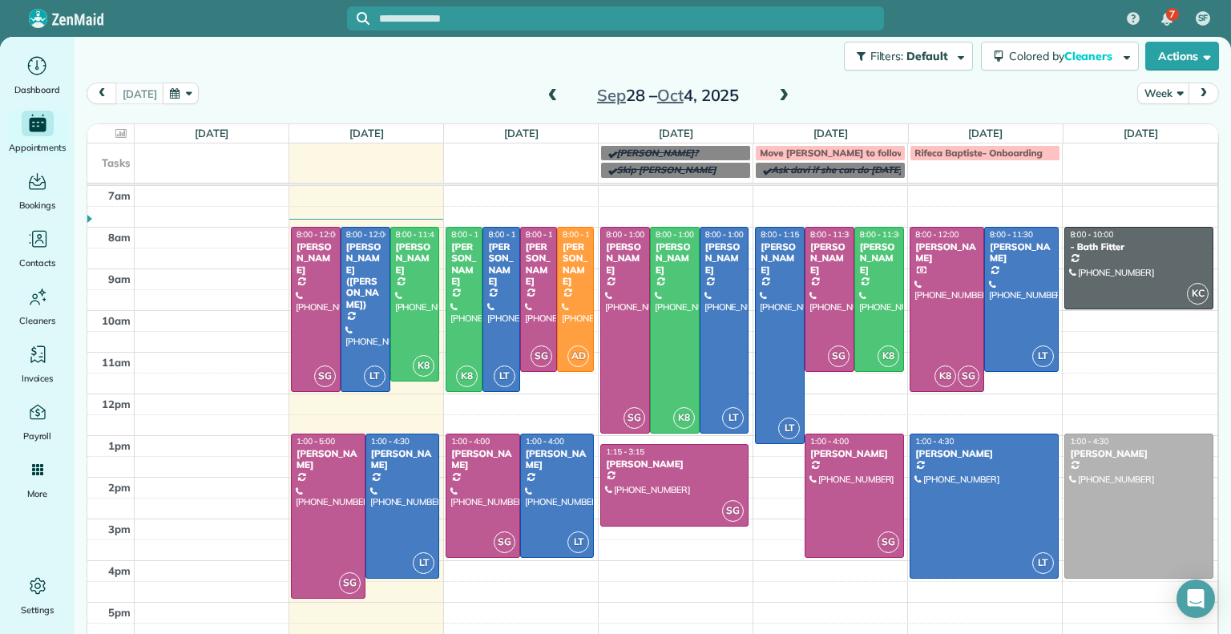
scroll to position [46, 0]
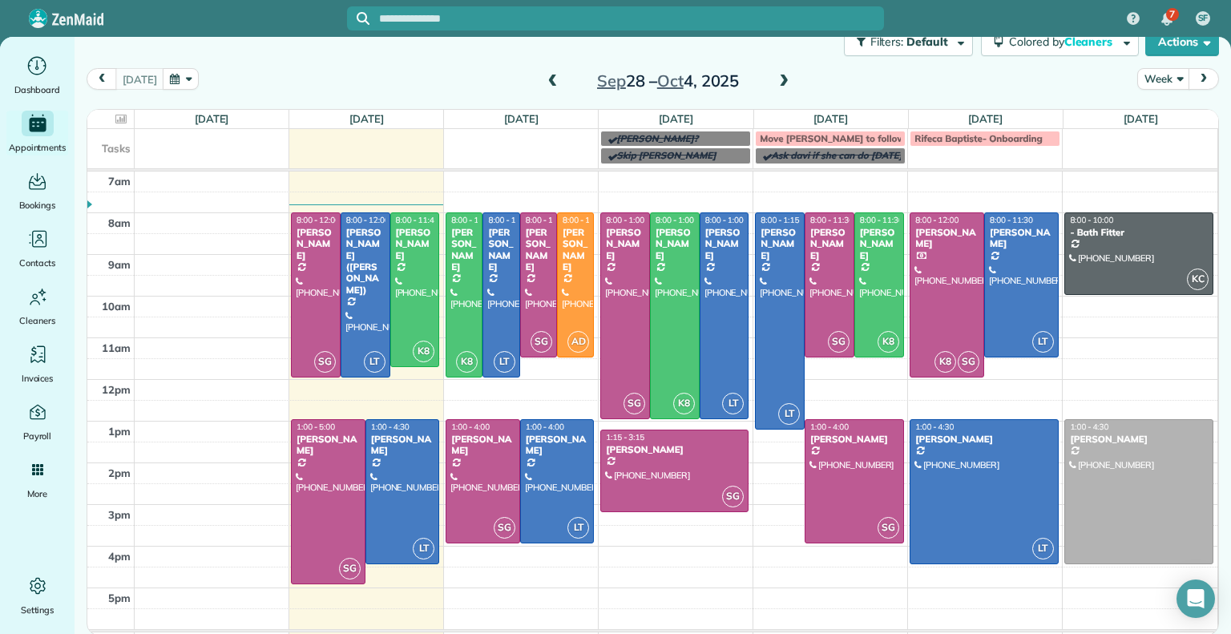
click at [938, 305] on div at bounding box center [947, 295] width 73 height 164
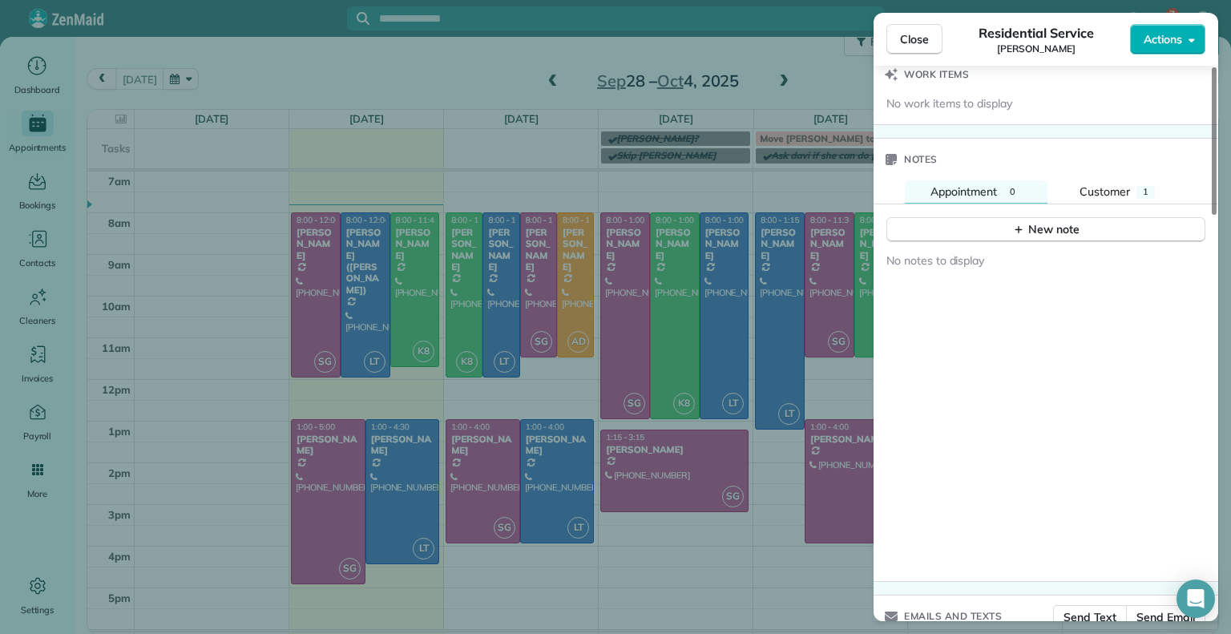
scroll to position [1482, 0]
click at [783, 561] on div "Close Residential Service [PERSON_NAME] Actions Status Active [PERSON_NAME] · O…" at bounding box center [615, 317] width 1231 height 634
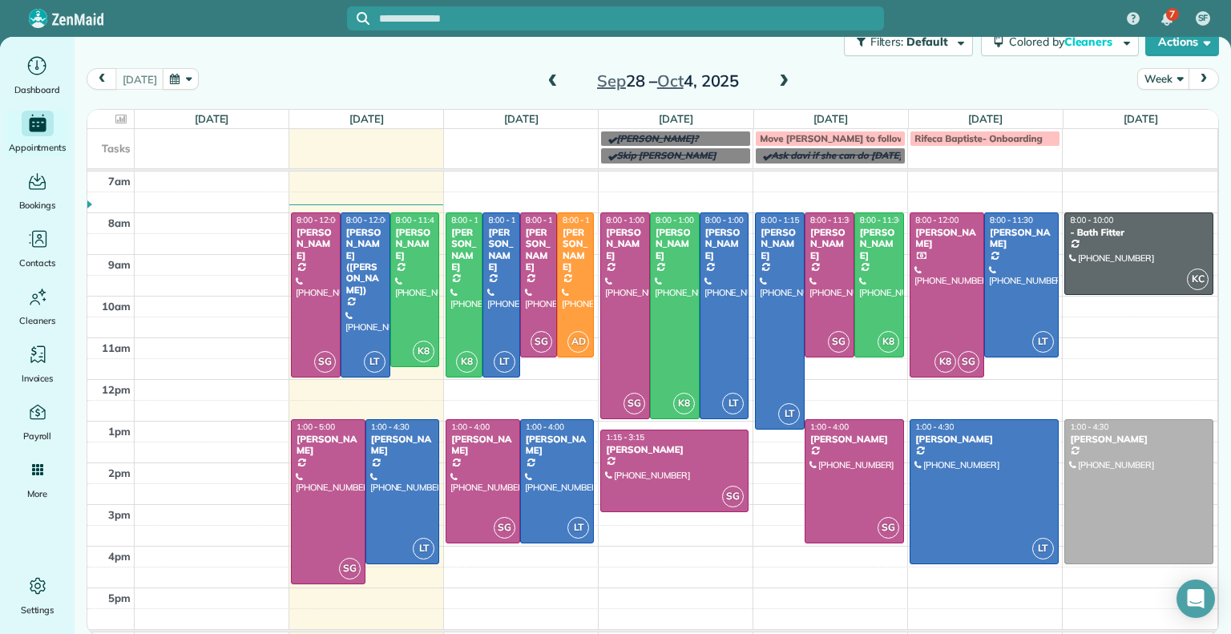
click at [956, 317] on div at bounding box center [947, 295] width 73 height 164
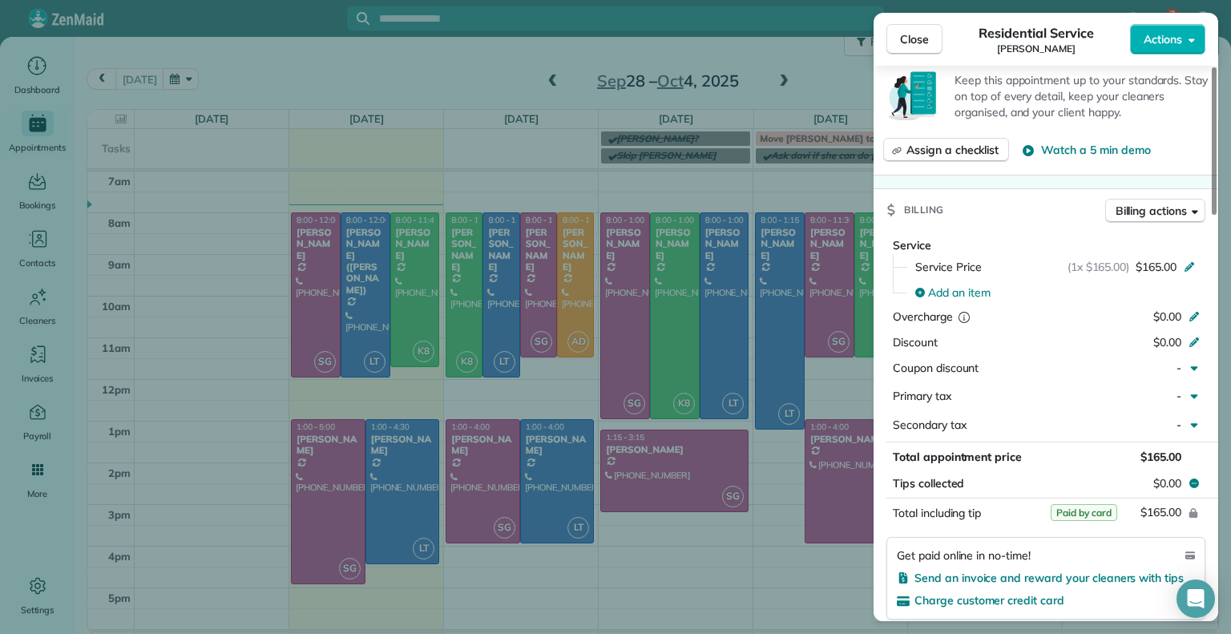
scroll to position [709, 0]
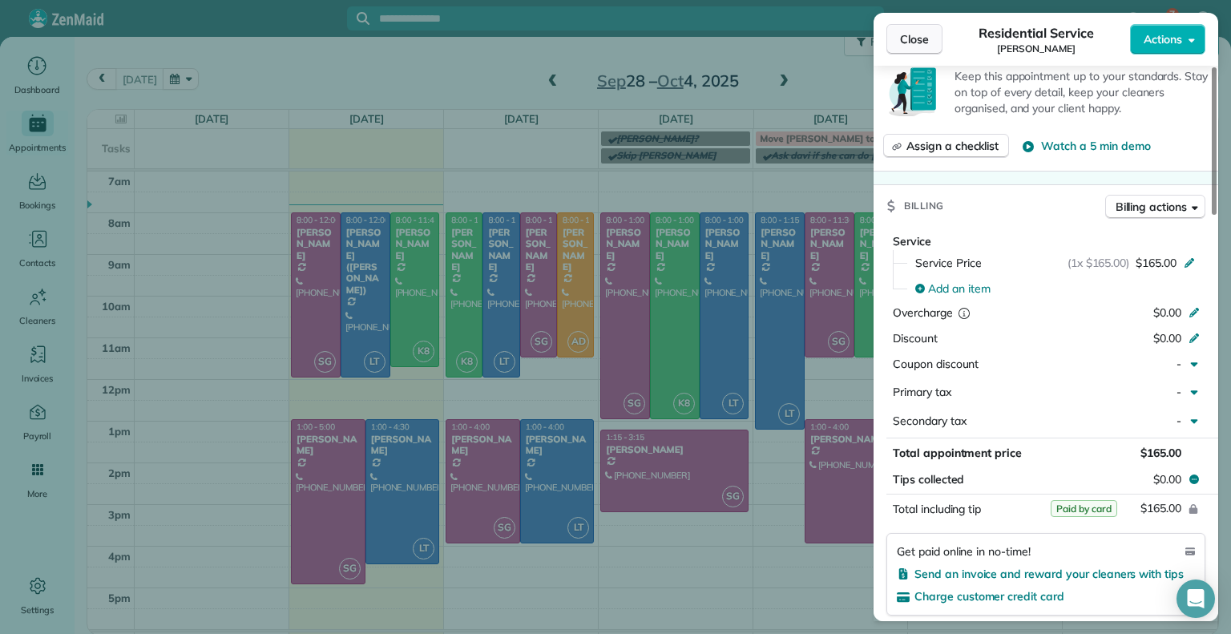
click at [907, 42] on span "Close" at bounding box center [914, 39] width 29 height 16
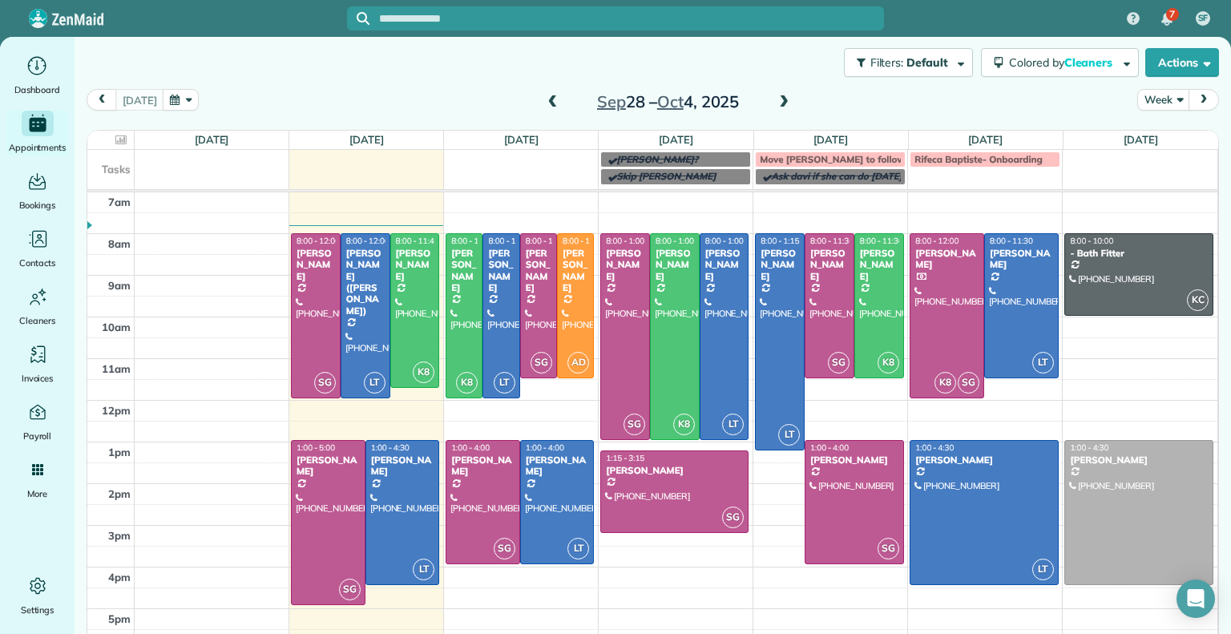
scroll to position [46, 0]
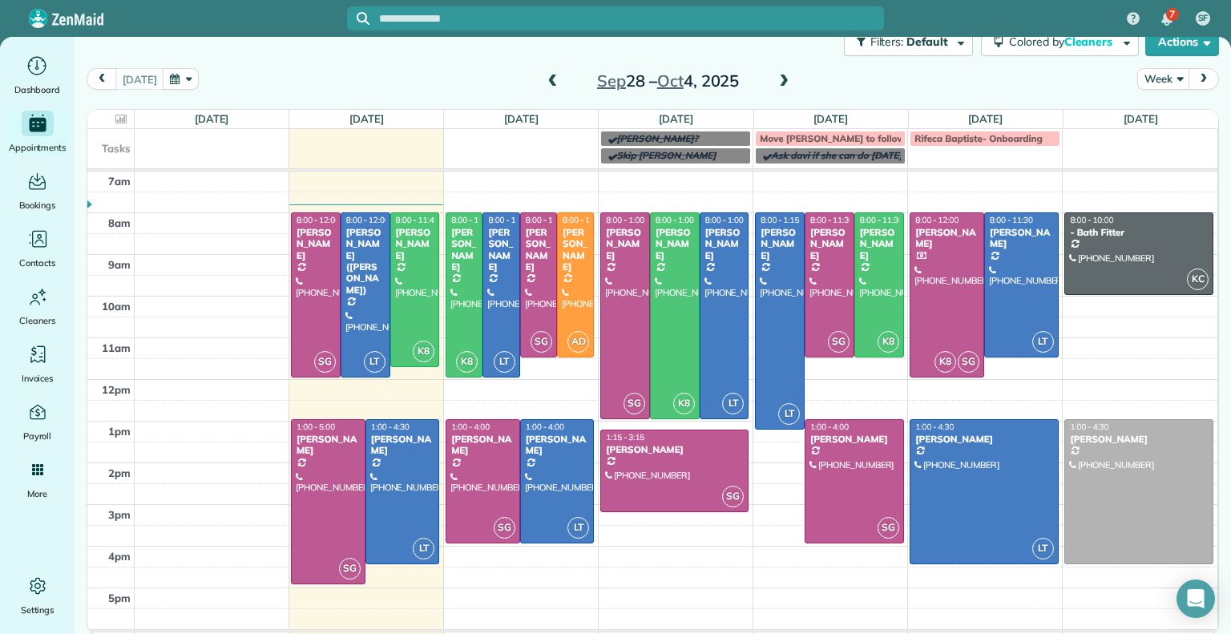
click at [775, 75] on span at bounding box center [784, 82] width 18 height 14
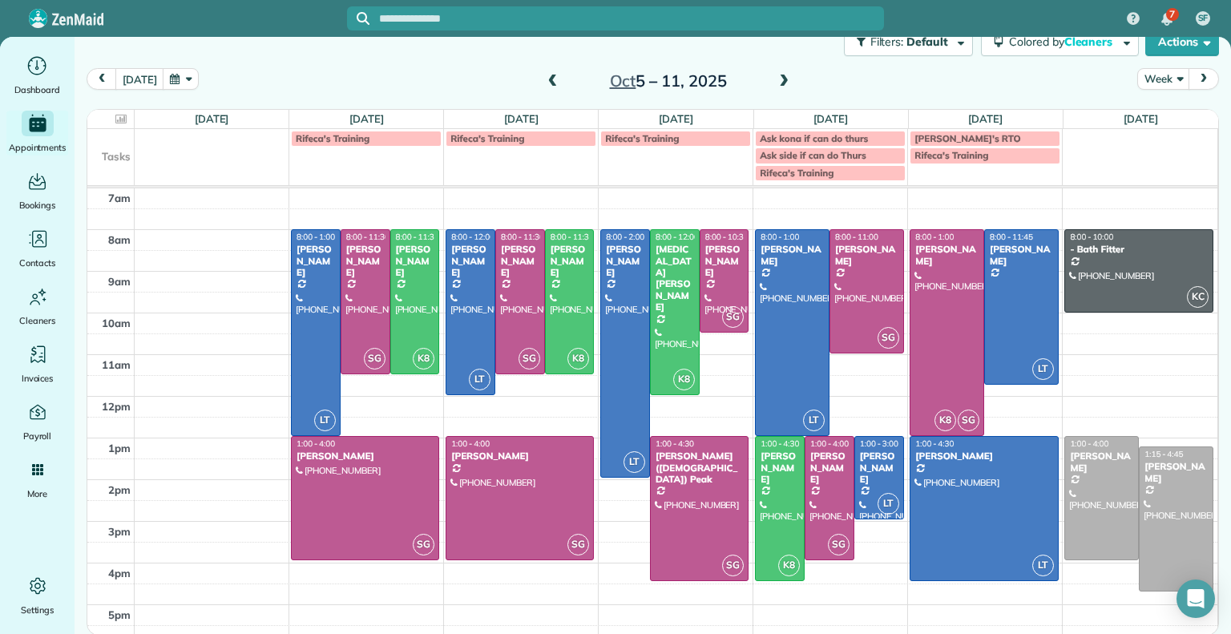
click at [545, 79] on span at bounding box center [553, 82] width 18 height 14
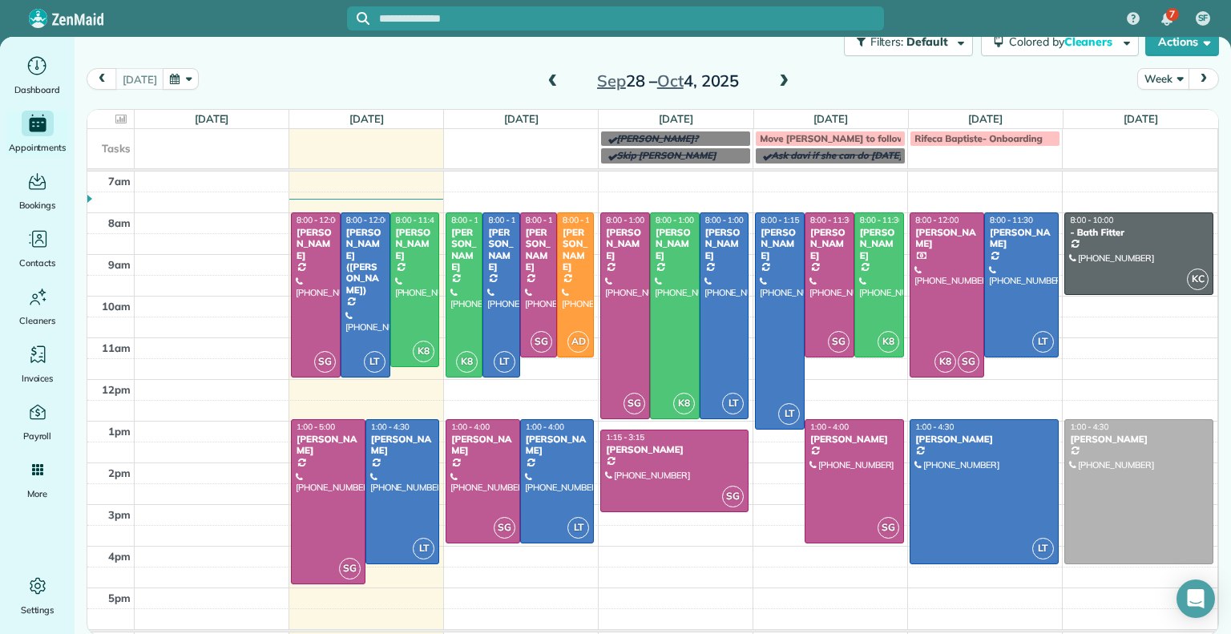
click at [546, 83] on span at bounding box center [553, 82] width 18 height 14
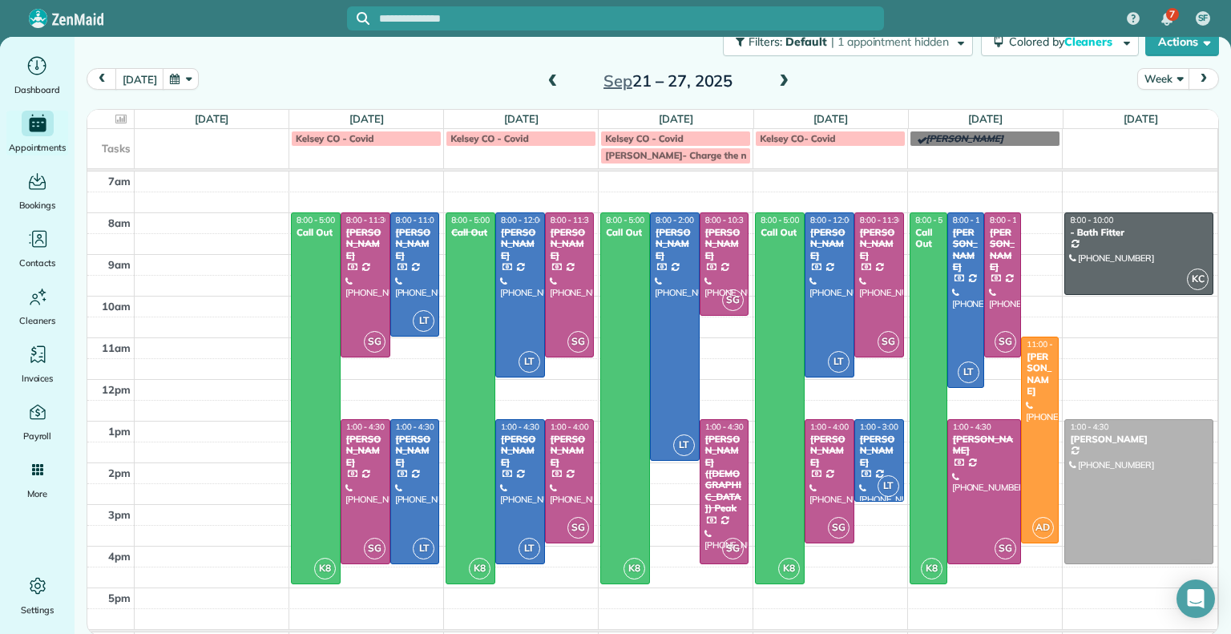
click at [546, 83] on span at bounding box center [553, 82] width 18 height 14
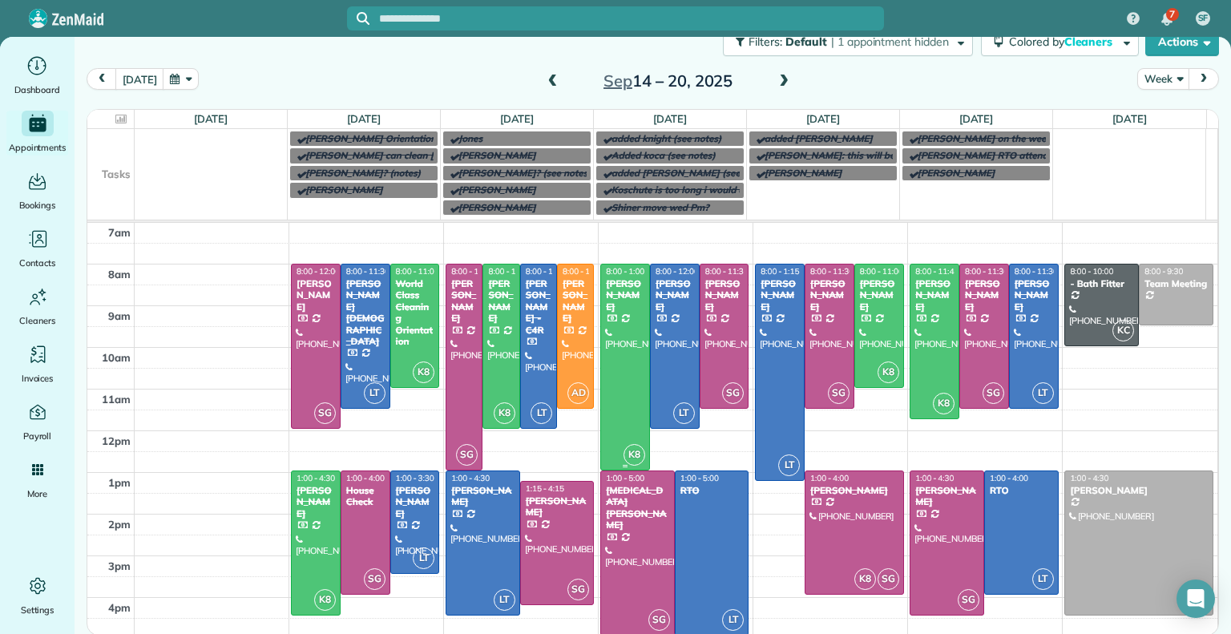
click at [622, 358] on div at bounding box center [625, 367] width 48 height 205
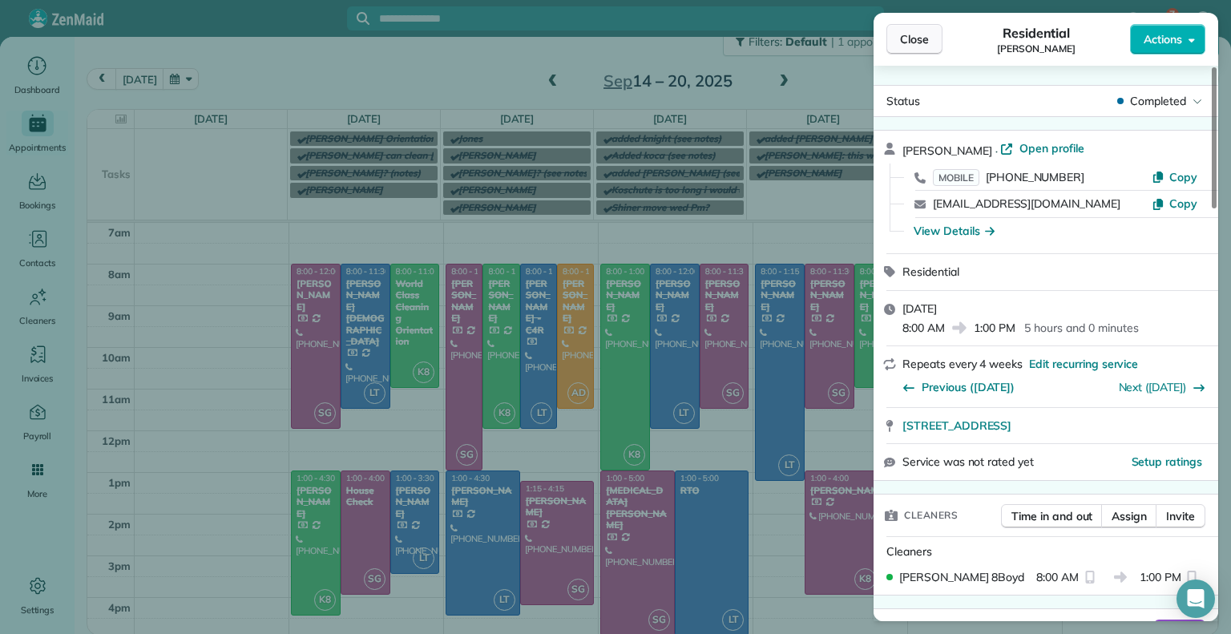
click at [903, 24] on button "Close" at bounding box center [915, 39] width 56 height 30
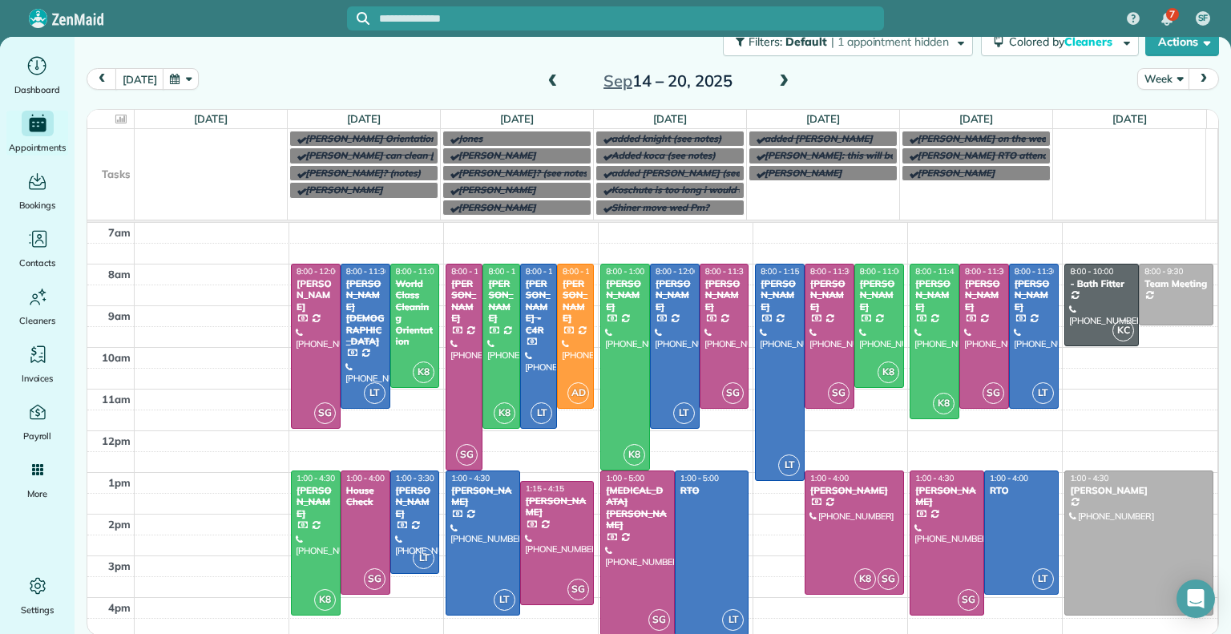
click at [778, 81] on span at bounding box center [784, 82] width 18 height 14
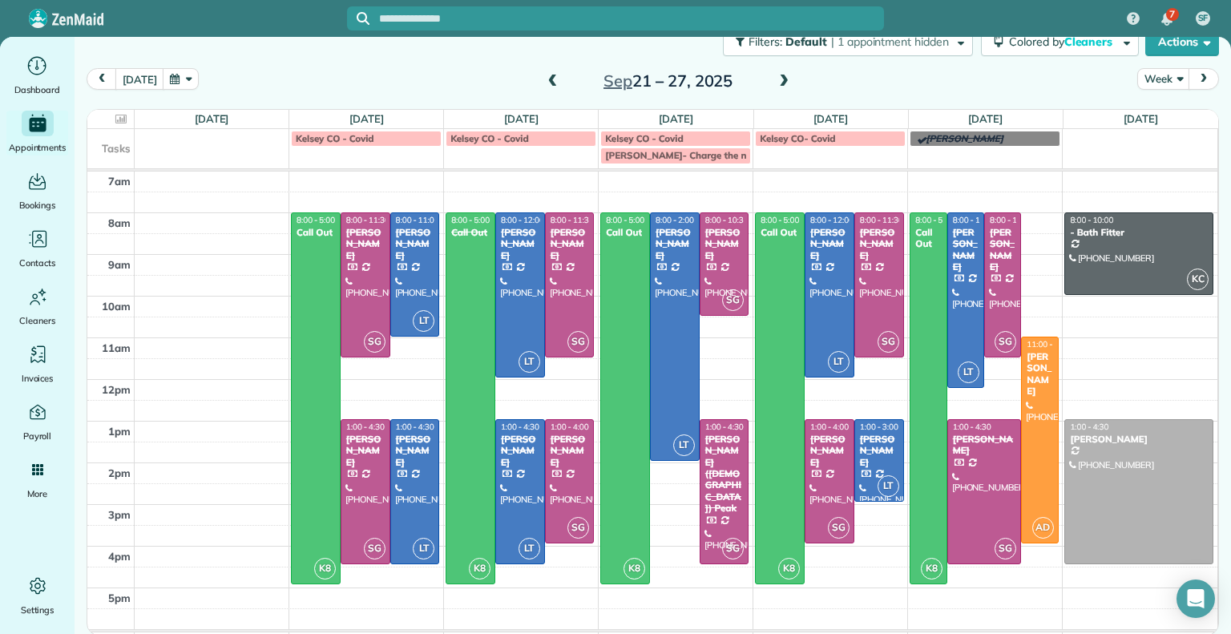
click at [778, 81] on span at bounding box center [784, 82] width 18 height 14
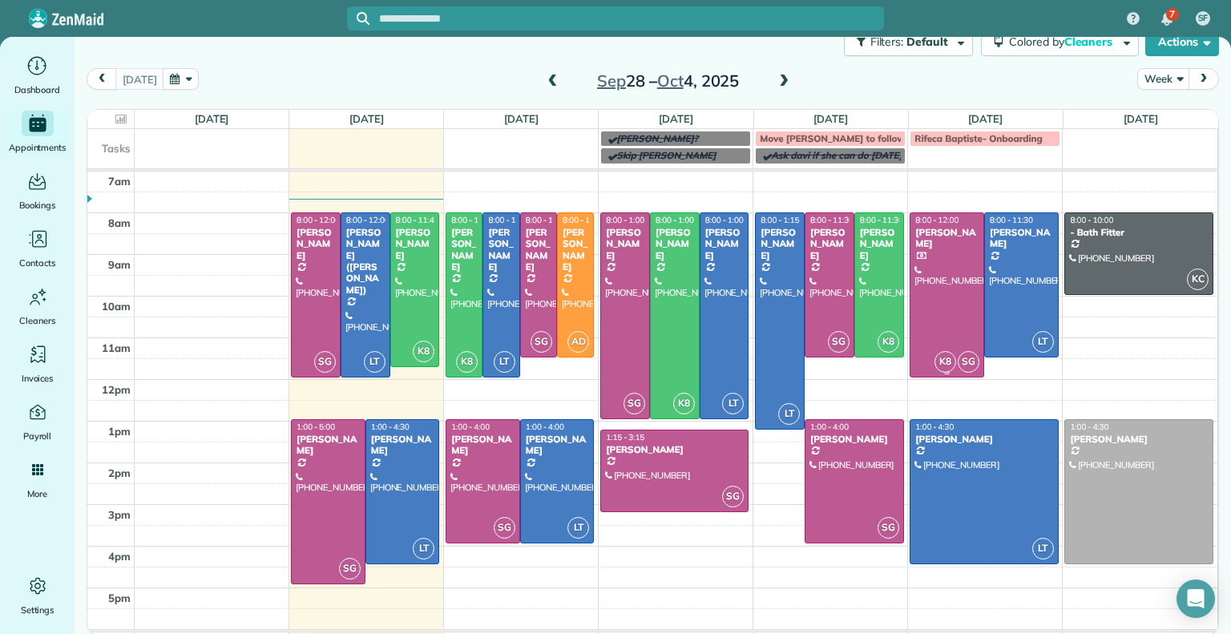
click at [928, 272] on div at bounding box center [947, 295] width 73 height 164
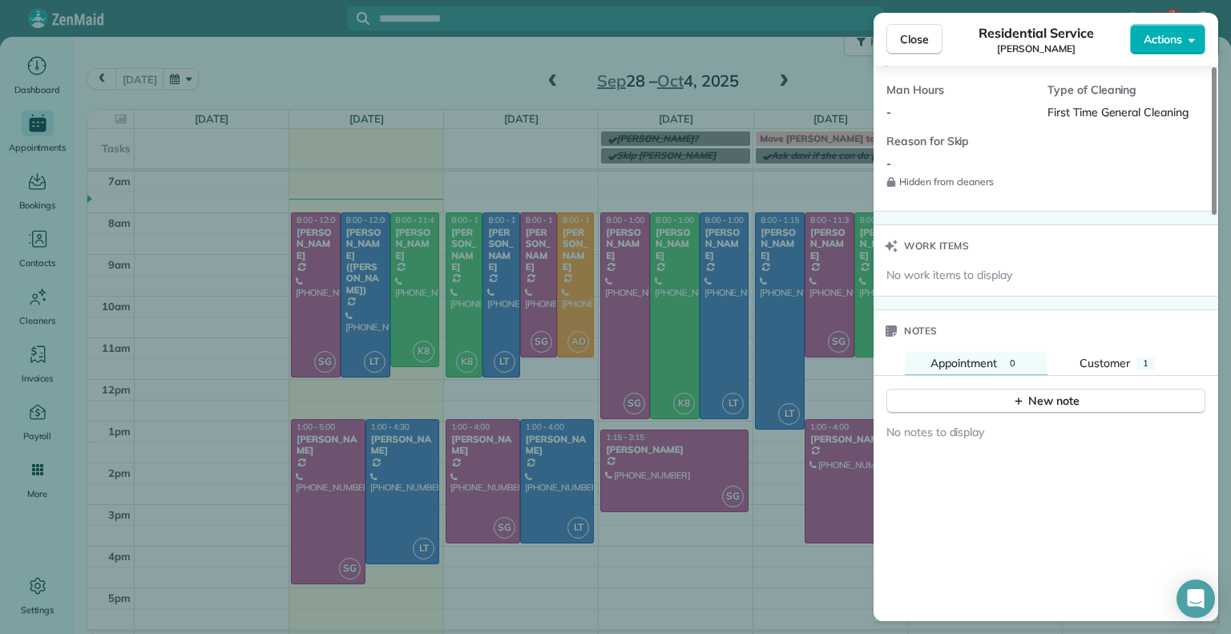
scroll to position [1312, 0]
click at [1145, 357] on span "1" at bounding box center [1146, 362] width 6 height 11
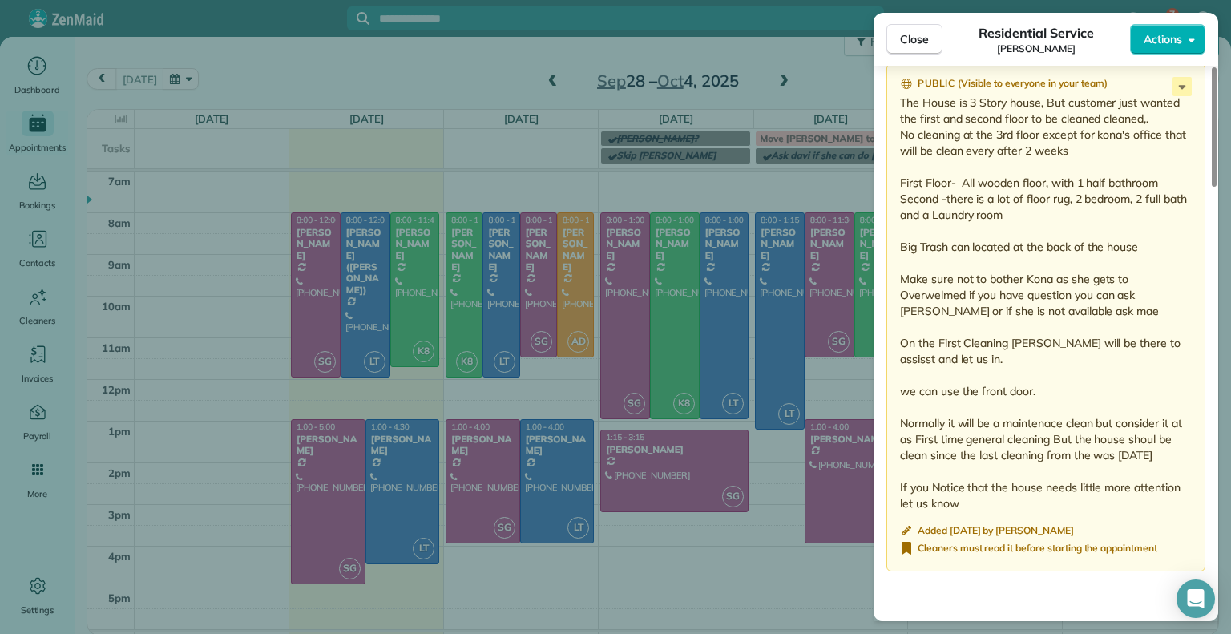
scroll to position [1666, 0]
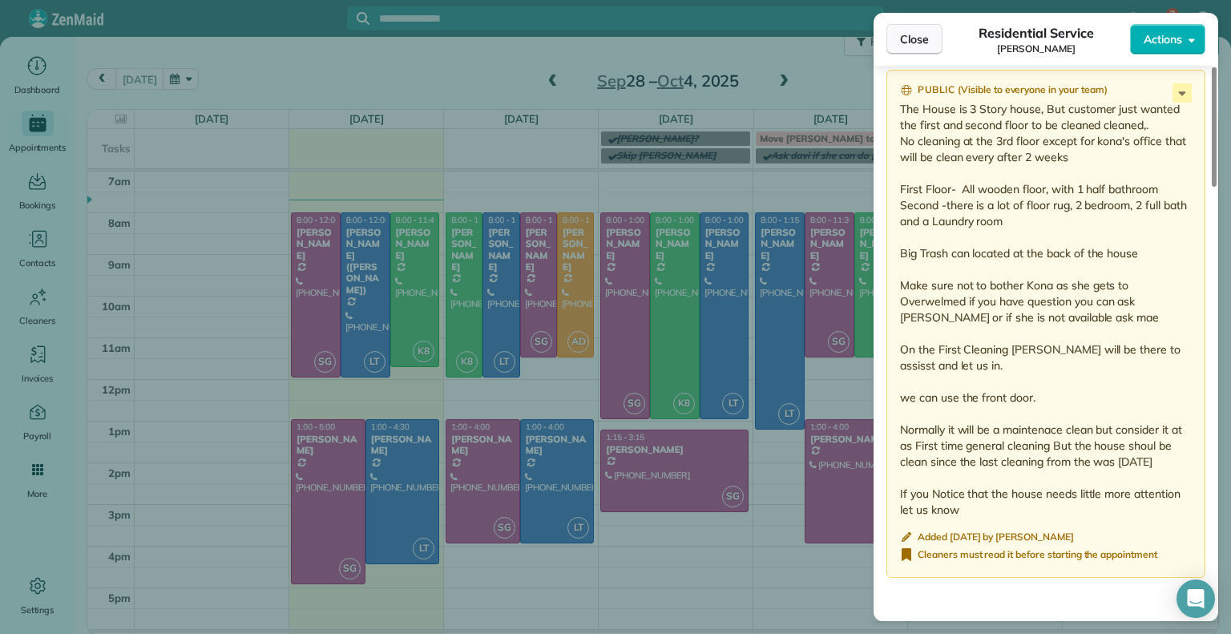
click at [902, 44] on span "Close" at bounding box center [914, 39] width 29 height 16
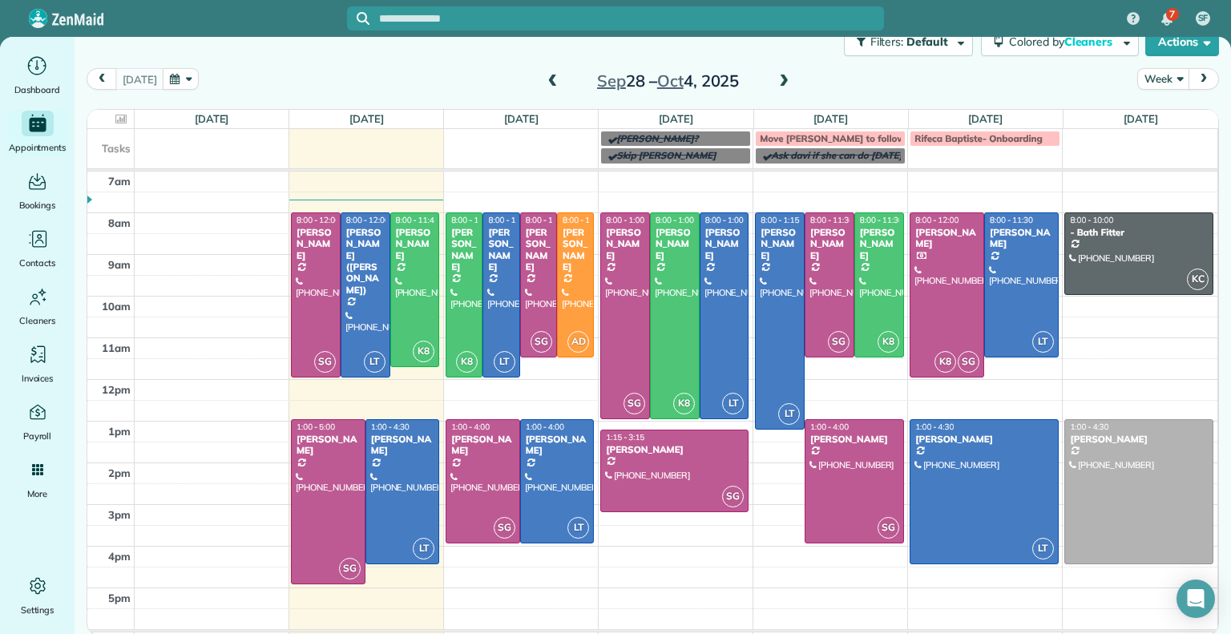
click at [549, 75] on span at bounding box center [553, 82] width 18 height 14
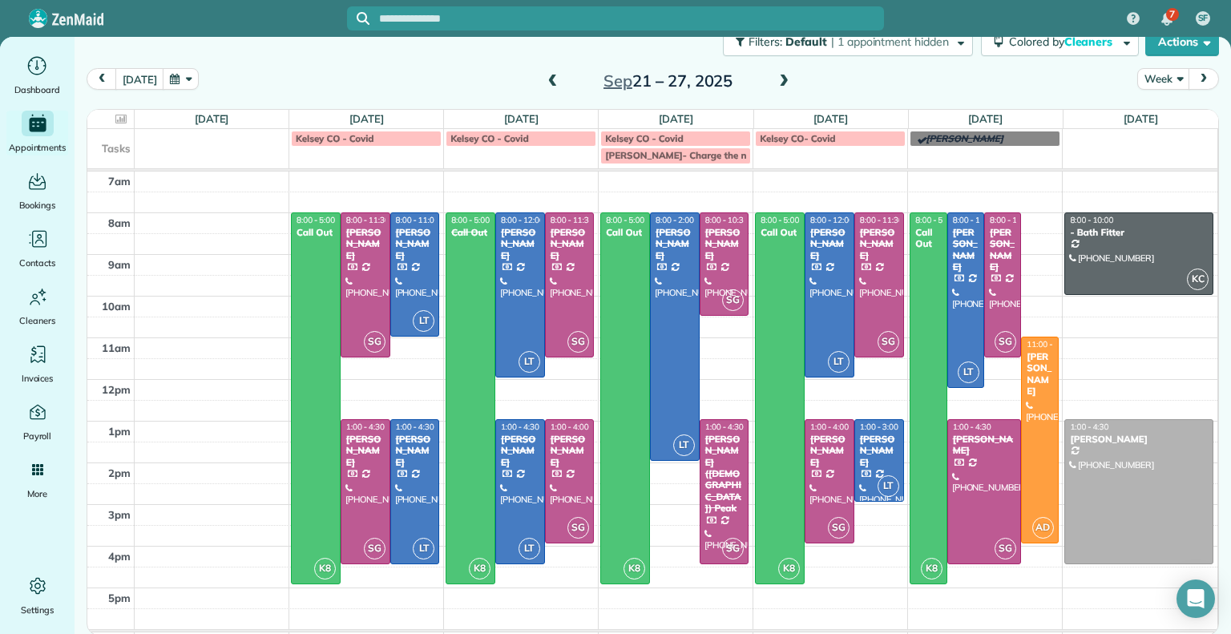
click at [548, 75] on span at bounding box center [553, 82] width 18 height 14
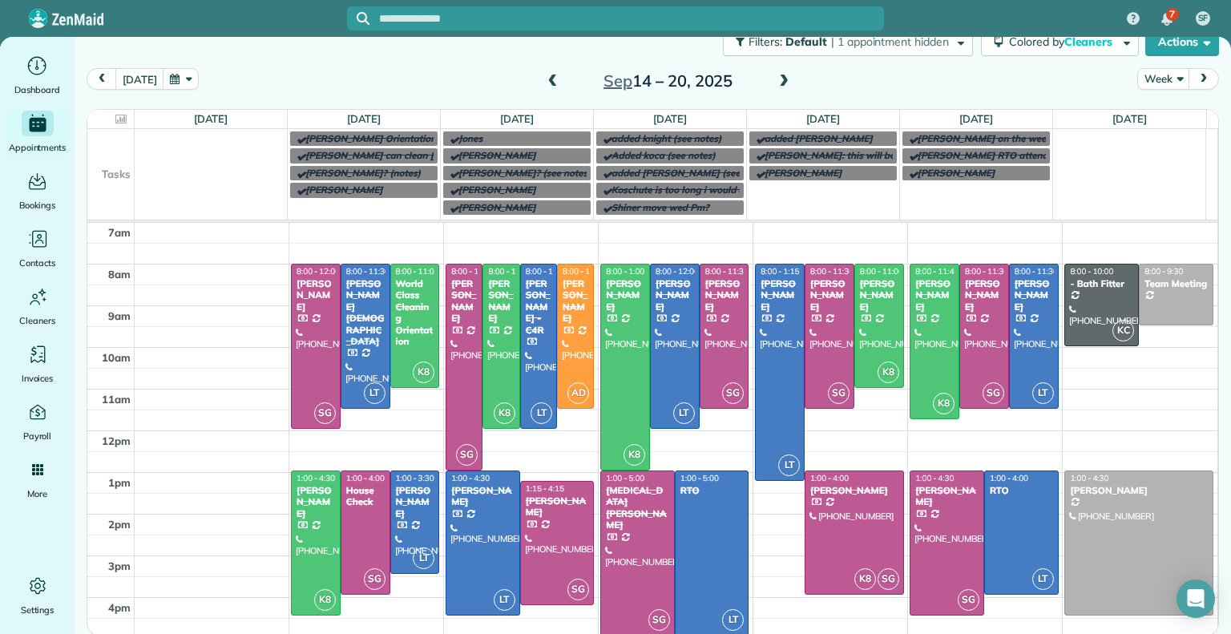
click at [777, 80] on span at bounding box center [784, 82] width 18 height 14
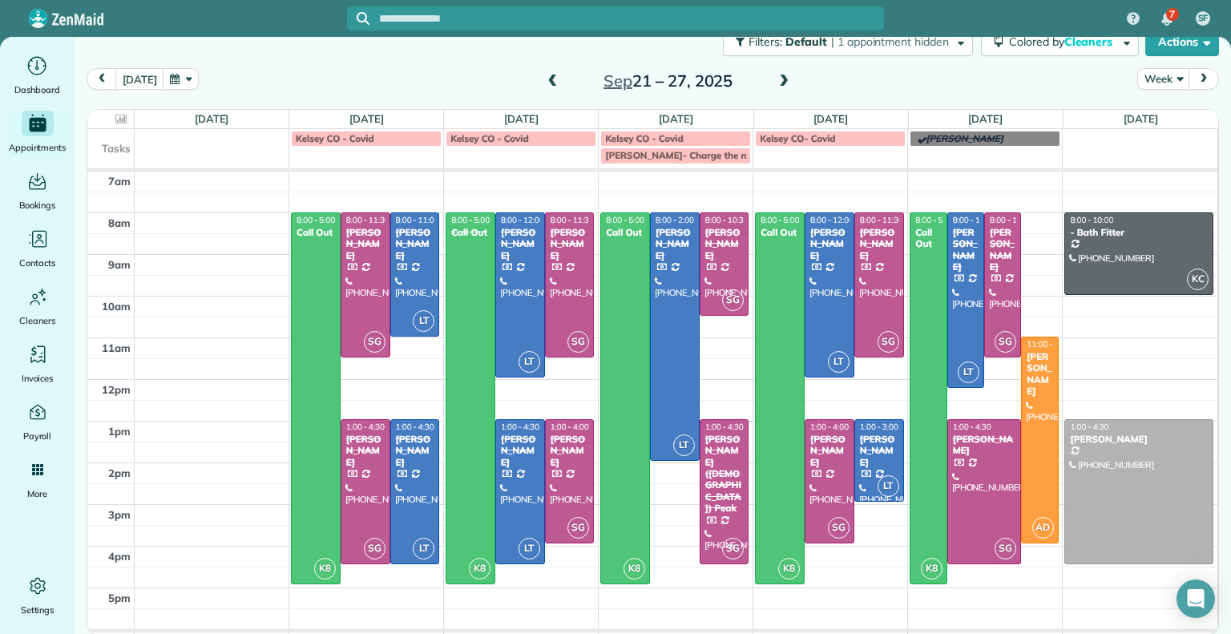
click at [775, 83] on span at bounding box center [784, 82] width 18 height 14
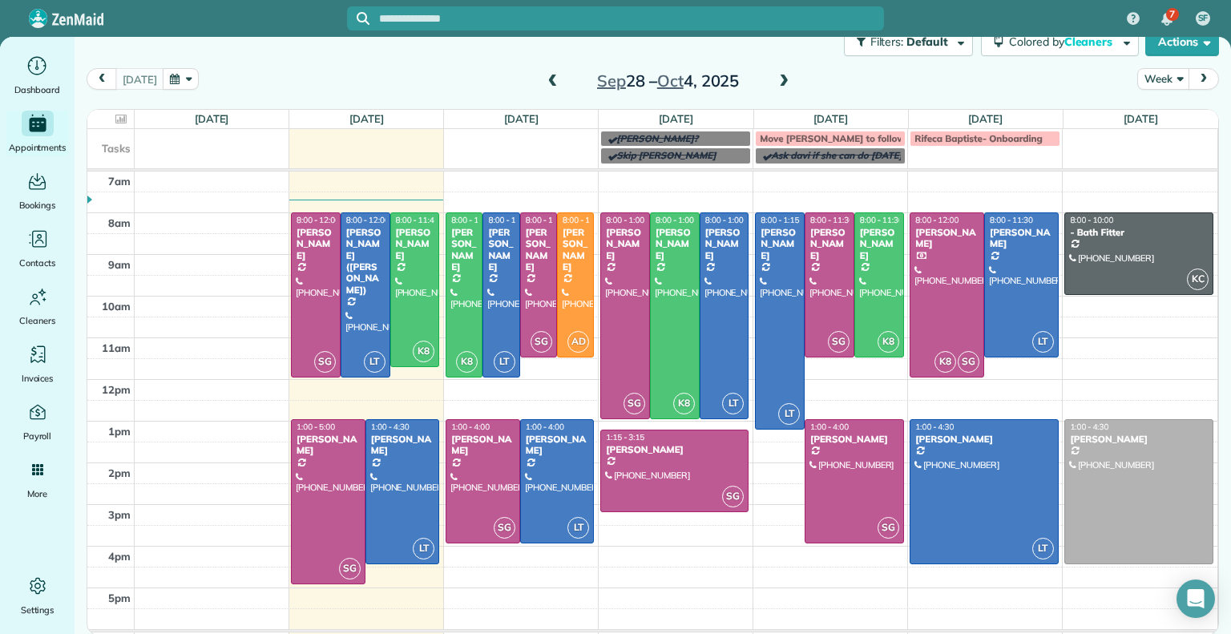
click at [548, 81] on span at bounding box center [553, 82] width 18 height 14
